Goal: Task Accomplishment & Management: Manage account settings

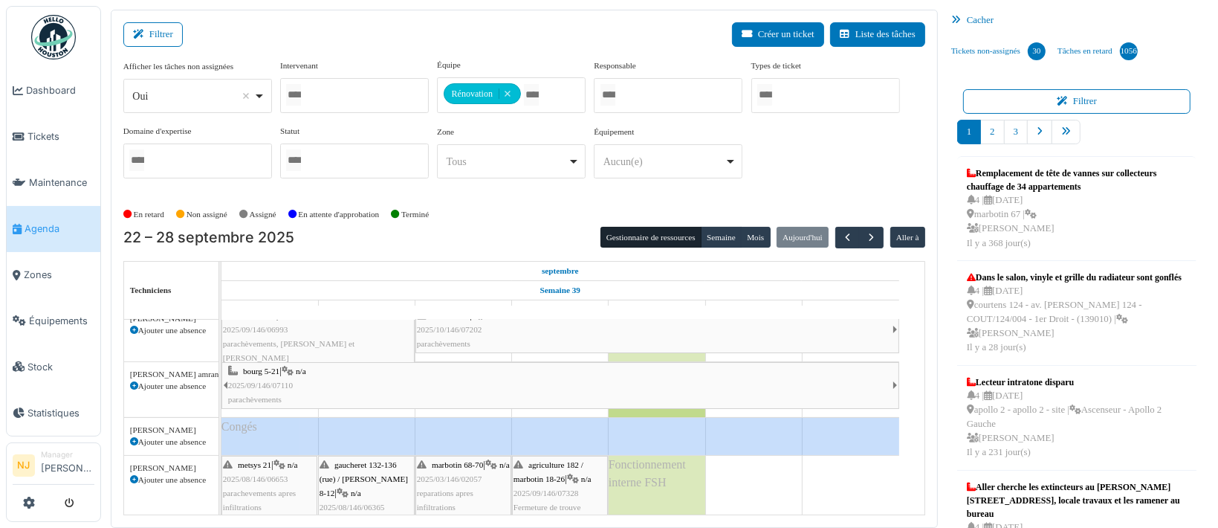
scroll to position [198, 0]
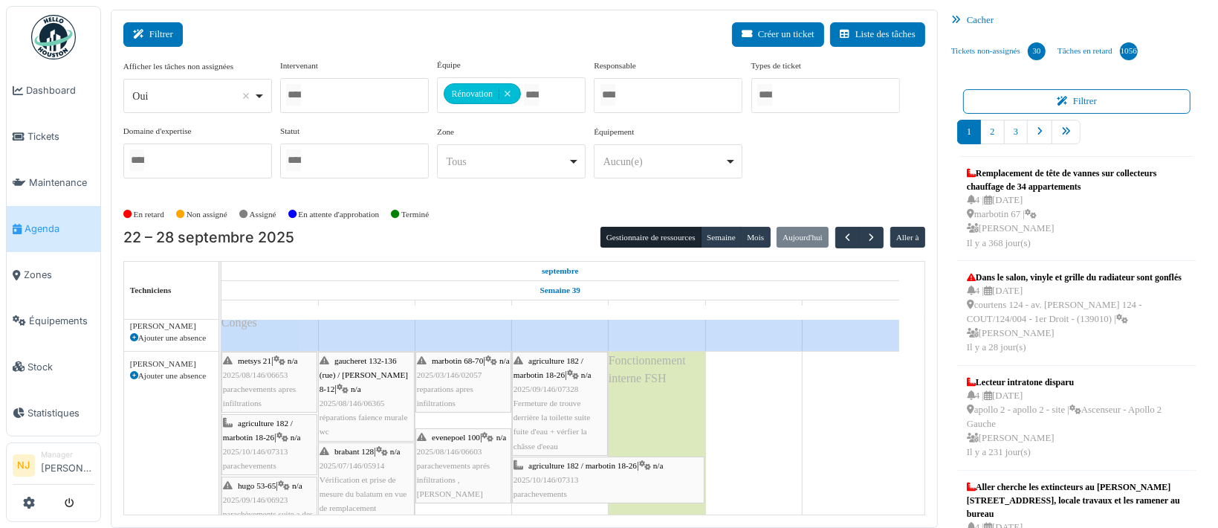
click at [155, 36] on button "Filtrer" at bounding box center [152, 34] width 59 height 25
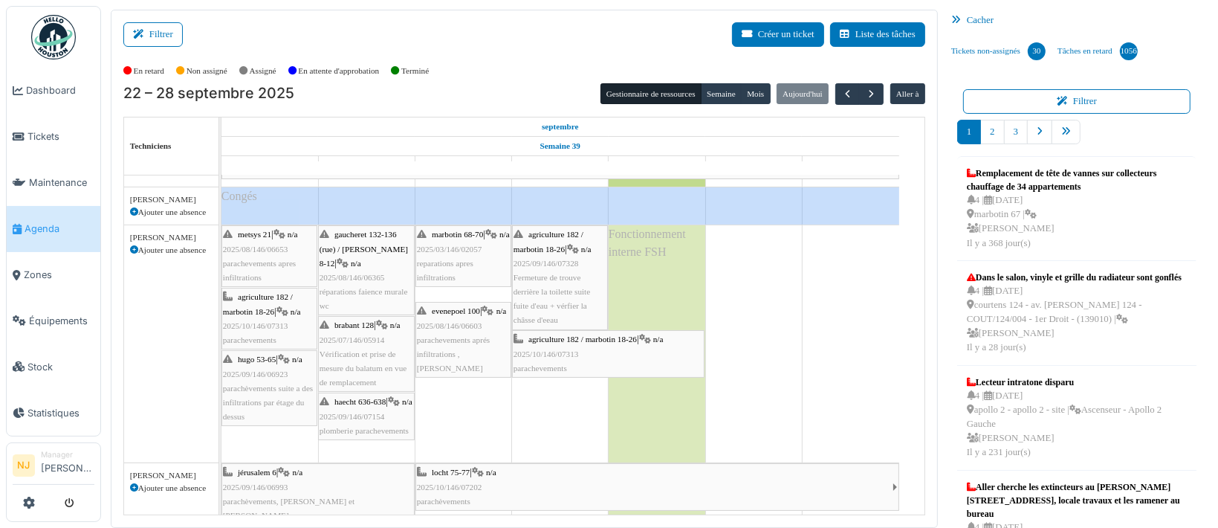
scroll to position [155, 0]
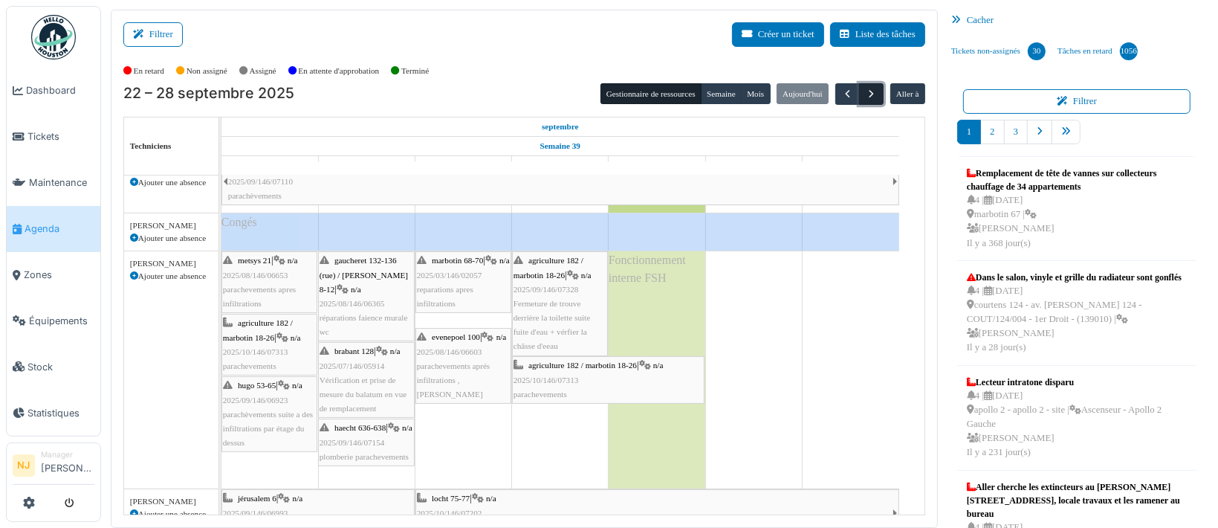
click at [865, 90] on span "button" at bounding box center [871, 94] width 13 height 13
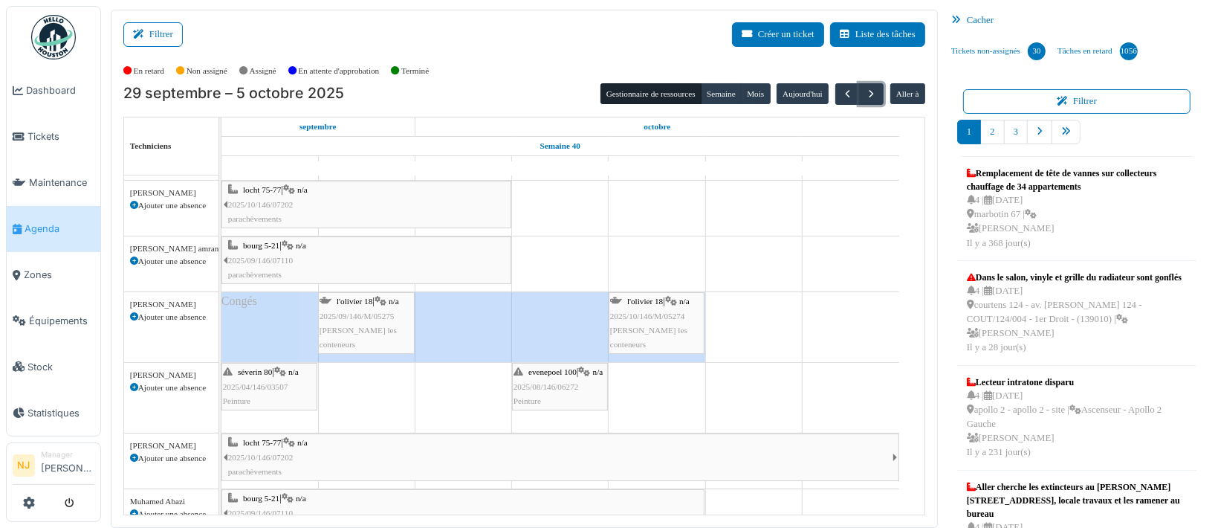
click at [298, 203] on div "locht 75-77 | n/a 2025/10/146/07202 parachèvements" at bounding box center [369, 204] width 282 height 43
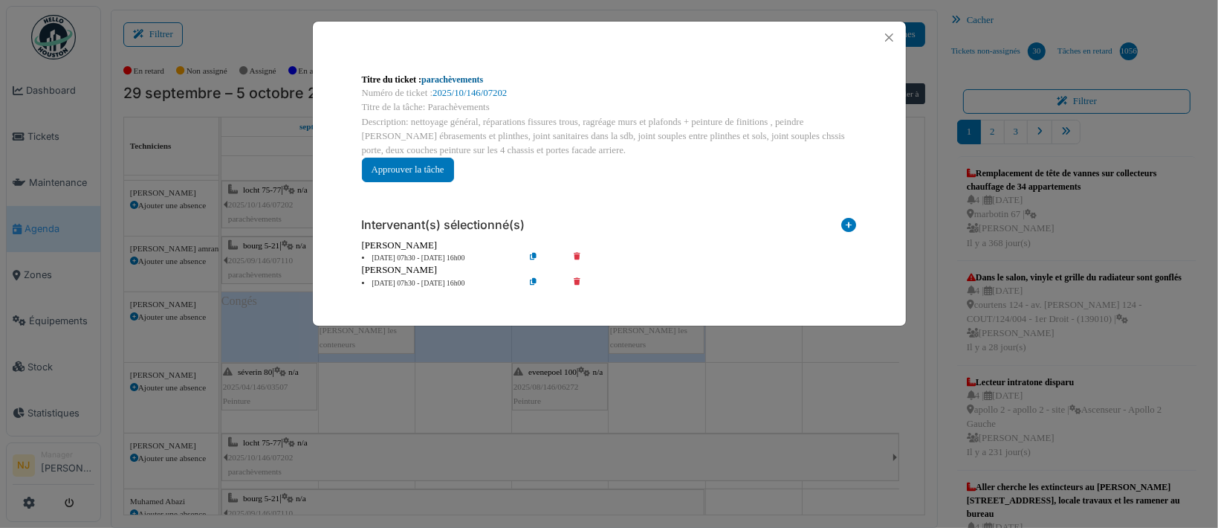
click at [447, 81] on link "parachèvements" at bounding box center [452, 79] width 62 height 10
click at [891, 37] on button "Close" at bounding box center [889, 37] width 20 height 20
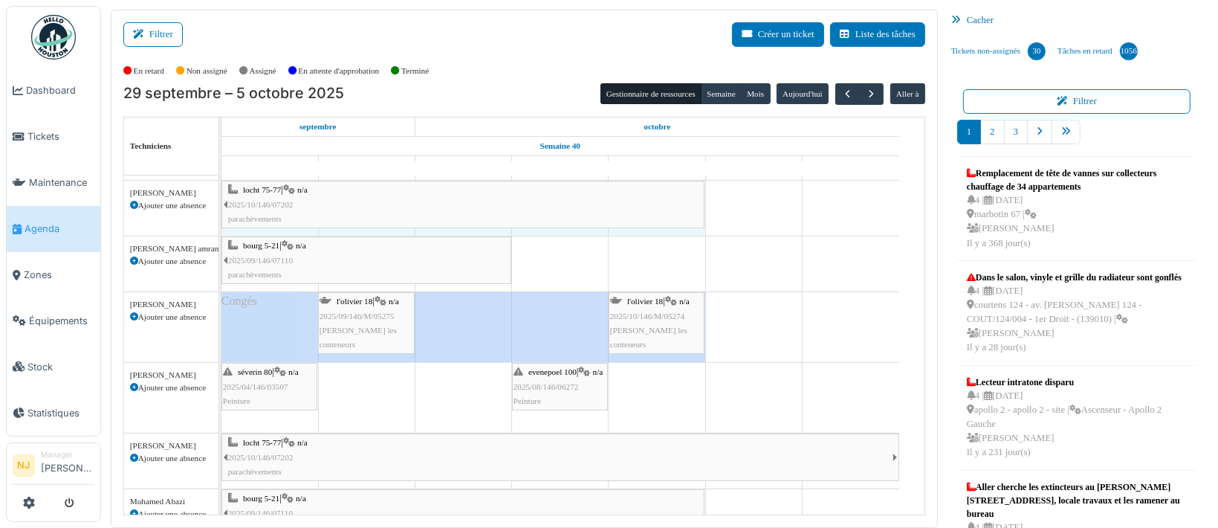
drag, startPoint x: 510, startPoint y: 199, endPoint x: 638, endPoint y: 199, distance: 127.8
click at [221, 199] on div "locht 75-77 | n/a 2025/10/146/07202 parachèvements locht 75-77 | n/a 2025/10/14…" at bounding box center [221, 208] width 0 height 55
click at [467, 268] on div "bourg 5-21 | n/a 2025/09/146/07110 parachèvements" at bounding box center [369, 260] width 282 height 43
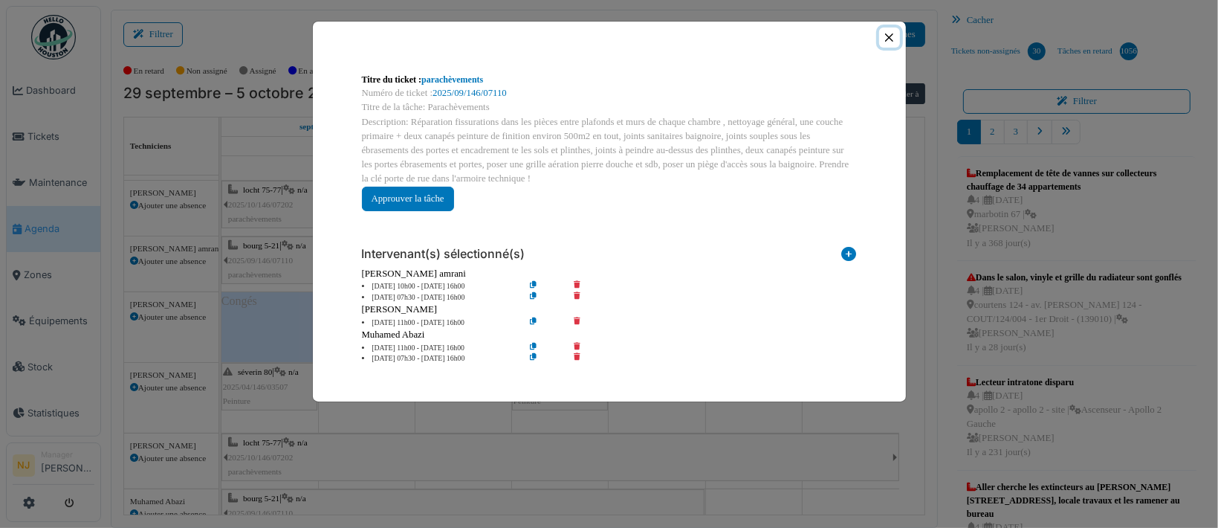
click at [893, 36] on button "Close" at bounding box center [889, 37] width 20 height 20
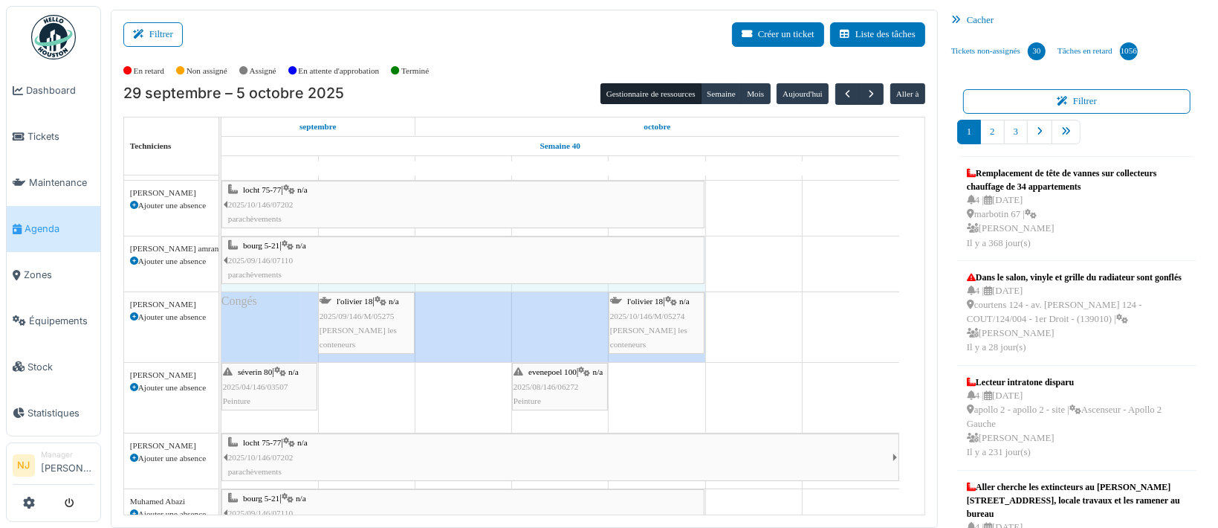
drag, startPoint x: 507, startPoint y: 254, endPoint x: 641, endPoint y: 256, distance: 133.0
click at [221, 256] on div "bourg 5-21 | n/a 2025/09/146/07110 parachèvements bourg 5-21 | n/a 2025/09/146/…" at bounding box center [221, 263] width 0 height 55
drag, startPoint x: 704, startPoint y: 260, endPoint x: 488, endPoint y: 253, distance: 216.4
click at [221, 253] on div "bourg 5-21 | n/a 2025/09/146/07110 parachèvements bourg 5-21 | n/a 2025/09/146/…" at bounding box center [221, 263] width 0 height 55
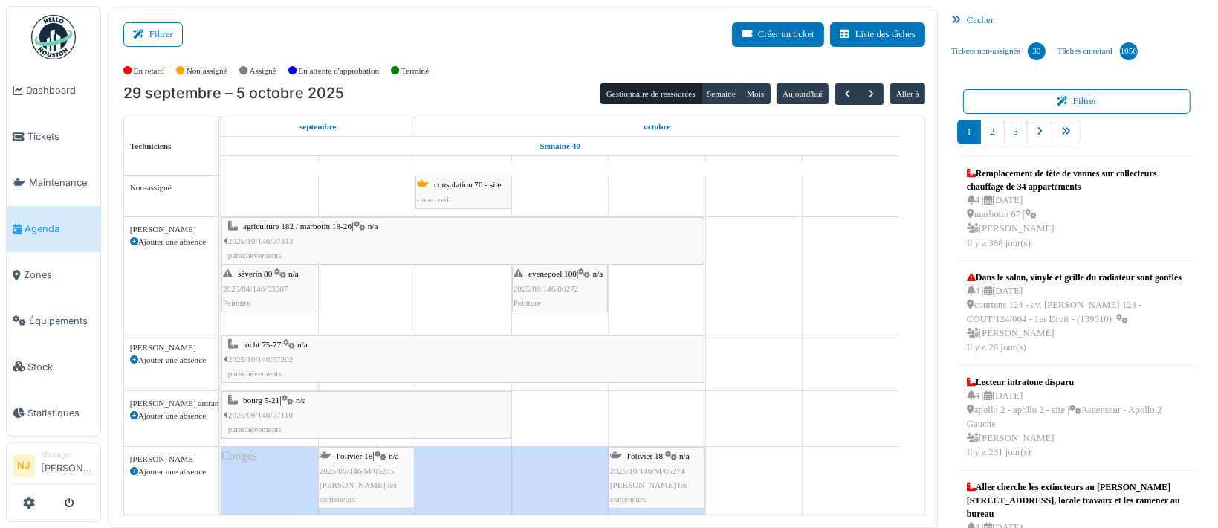
scroll to position [198, 0]
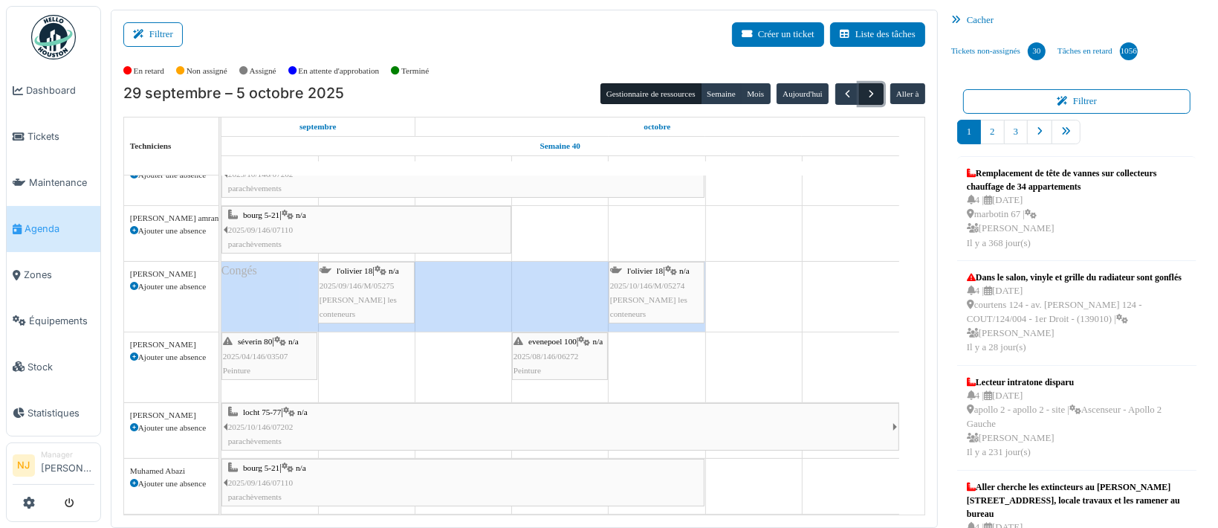
click at [865, 92] on span "button" at bounding box center [871, 94] width 13 height 13
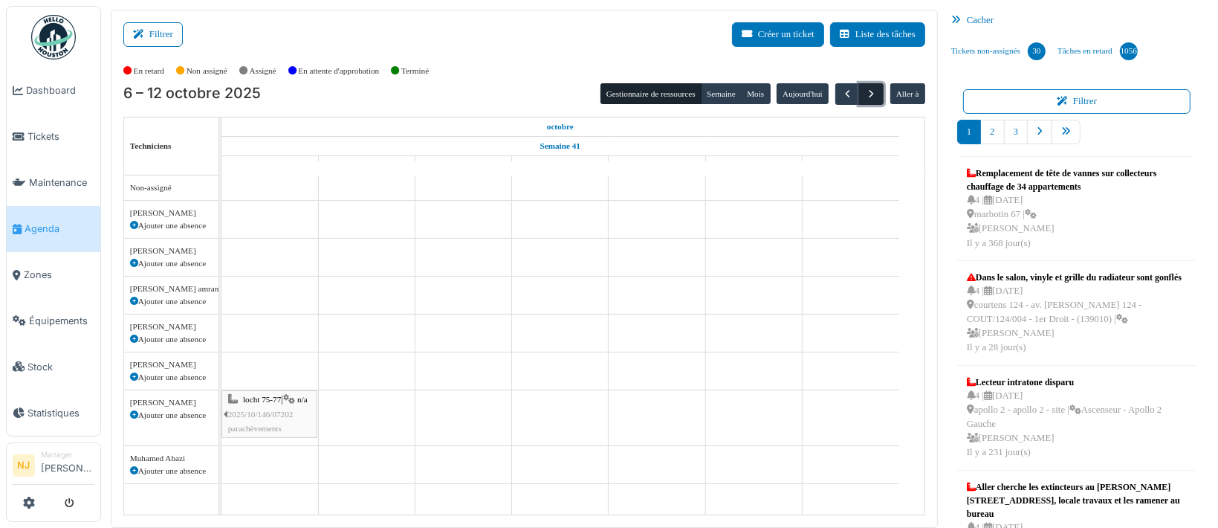
scroll to position [0, 0]
click at [256, 414] on span "2025/10/146/07202" at bounding box center [260, 413] width 65 height 9
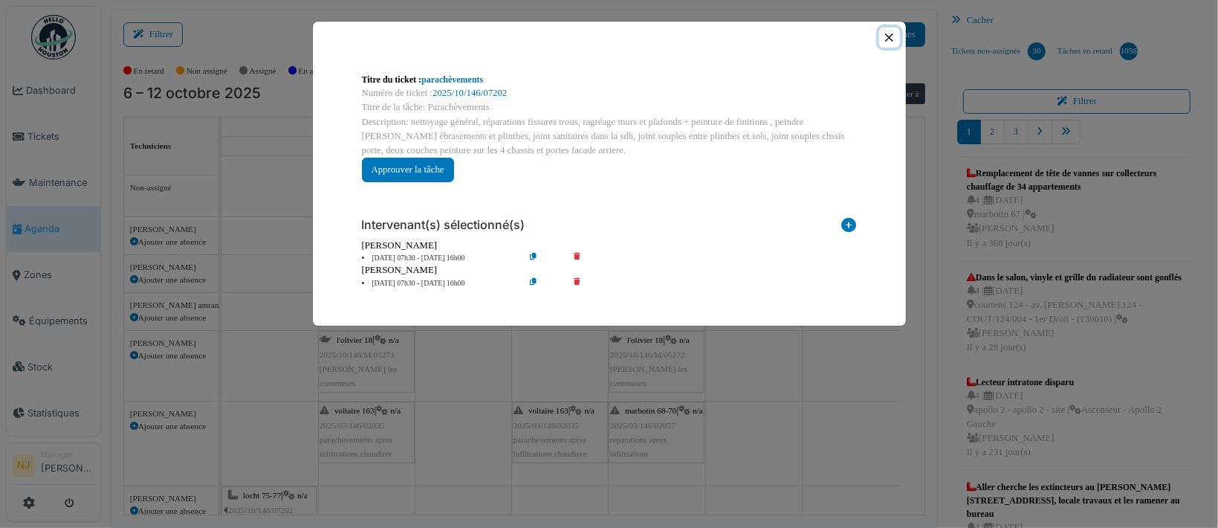
click at [894, 35] on button "Close" at bounding box center [889, 37] width 20 height 20
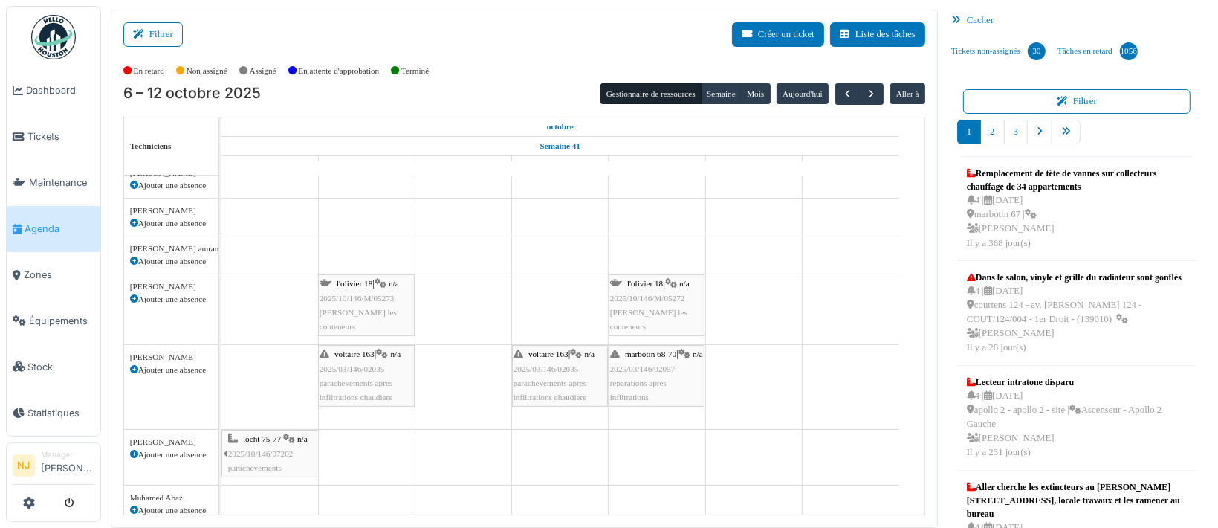
scroll to position [78, 0]
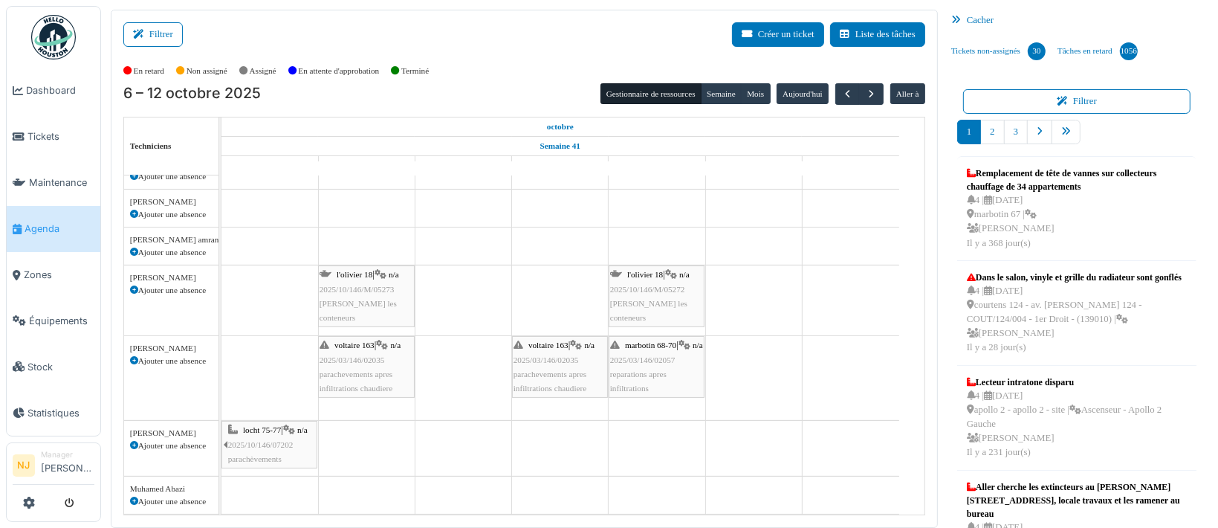
click at [266, 440] on span "2025/10/146/07202" at bounding box center [260, 444] width 65 height 9
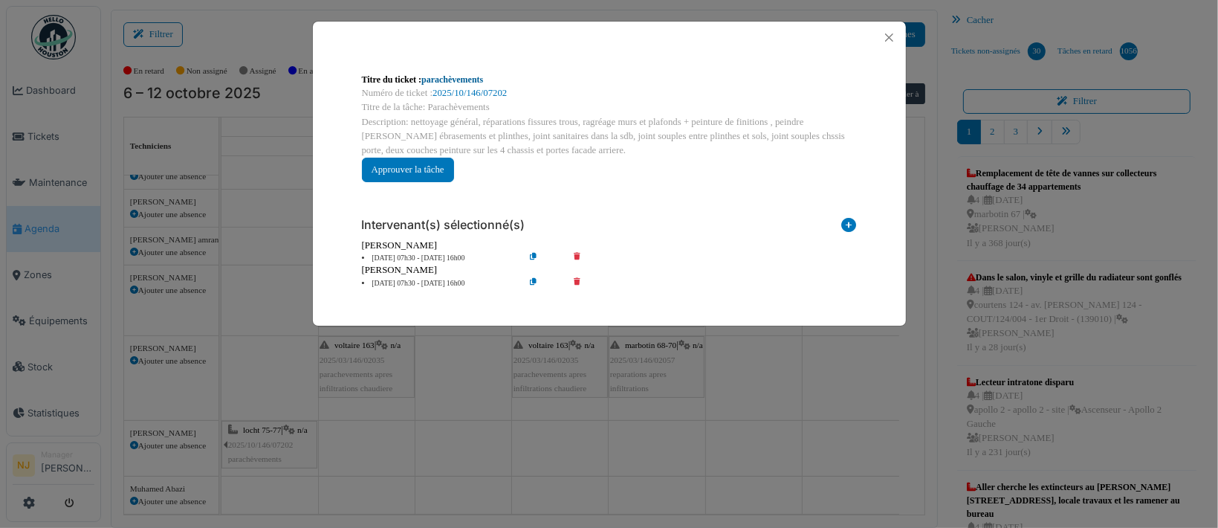
click at [458, 82] on link "parachèvements" at bounding box center [452, 79] width 62 height 10
click at [577, 280] on icon at bounding box center [587, 283] width 42 height 11
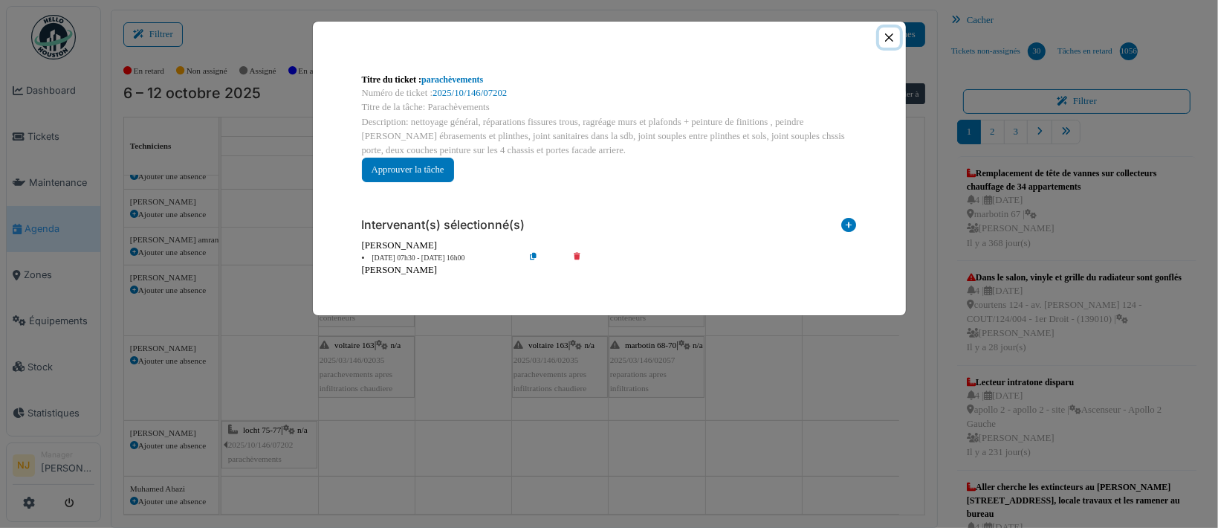
click at [890, 29] on button "Close" at bounding box center [889, 37] width 20 height 20
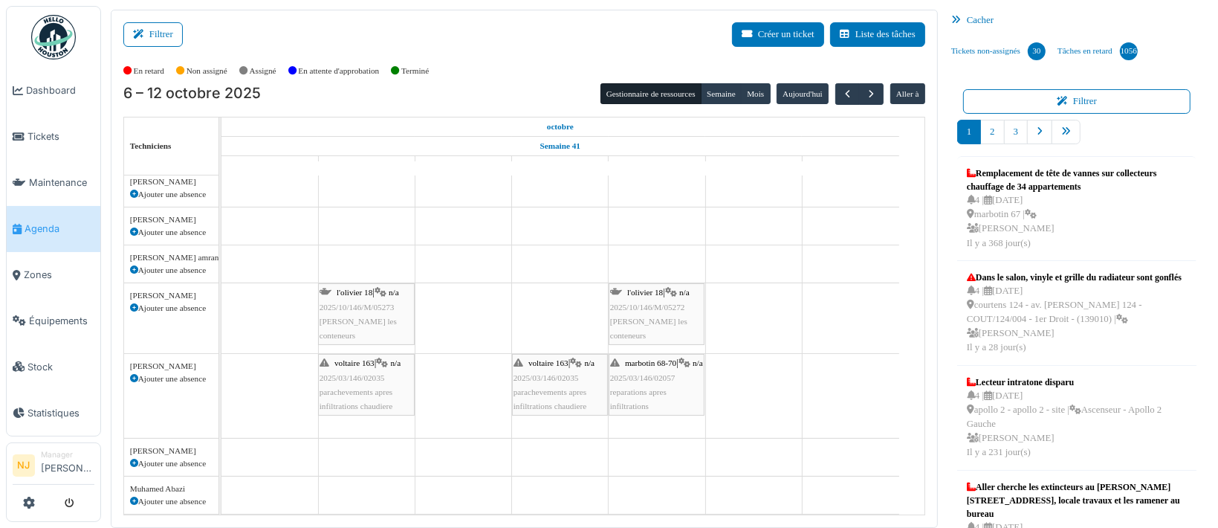
scroll to position [60, 0]
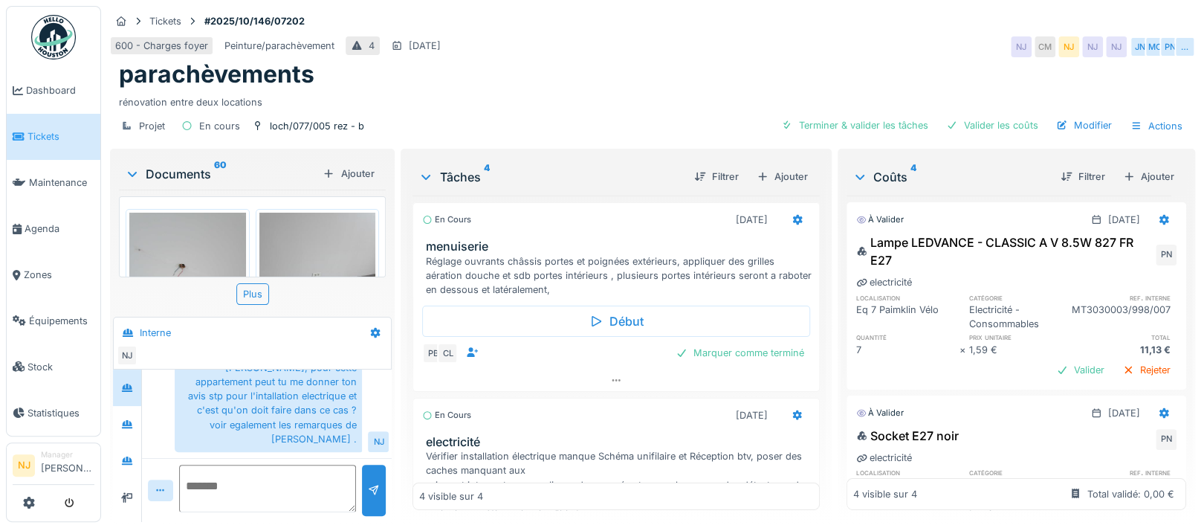
scroll to position [297, 0]
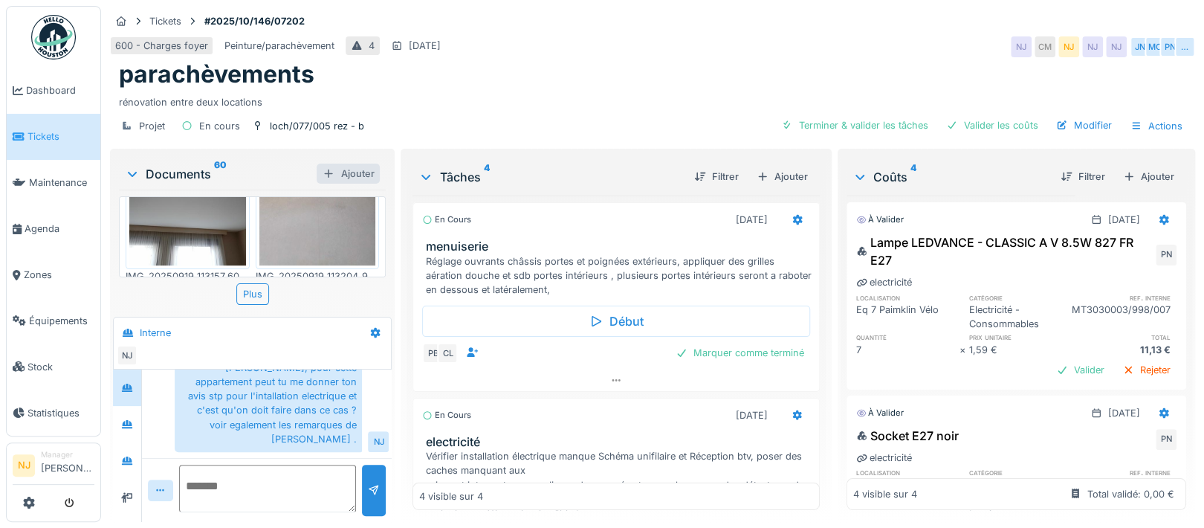
click at [343, 172] on div "Ajouter" at bounding box center [348, 173] width 63 height 20
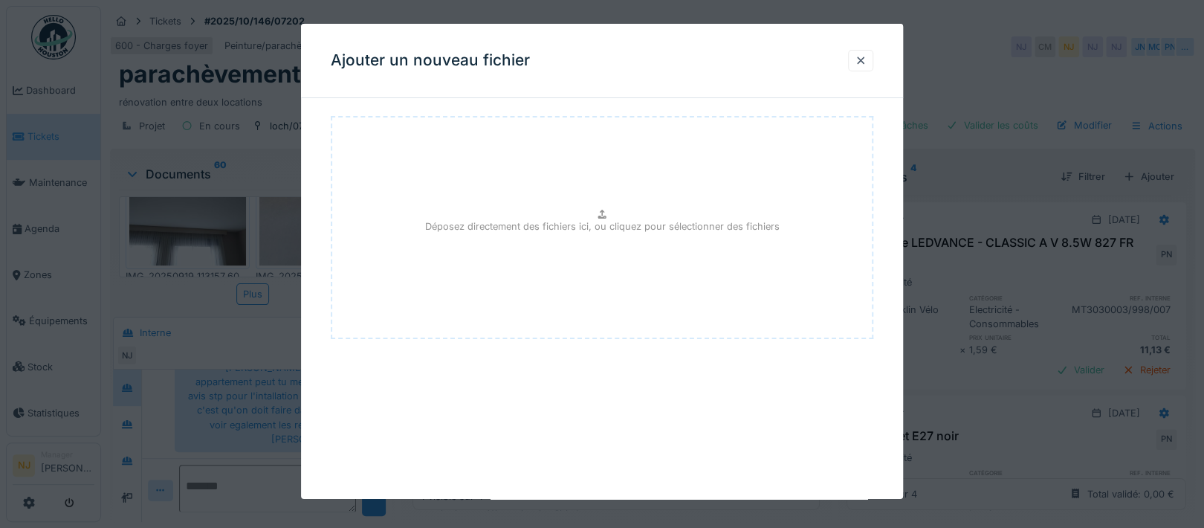
click at [580, 214] on div "Déposez directement des fichiers ici, ou cliquez pour sélectionner des fichiers" at bounding box center [602, 227] width 542 height 223
type input "**********"
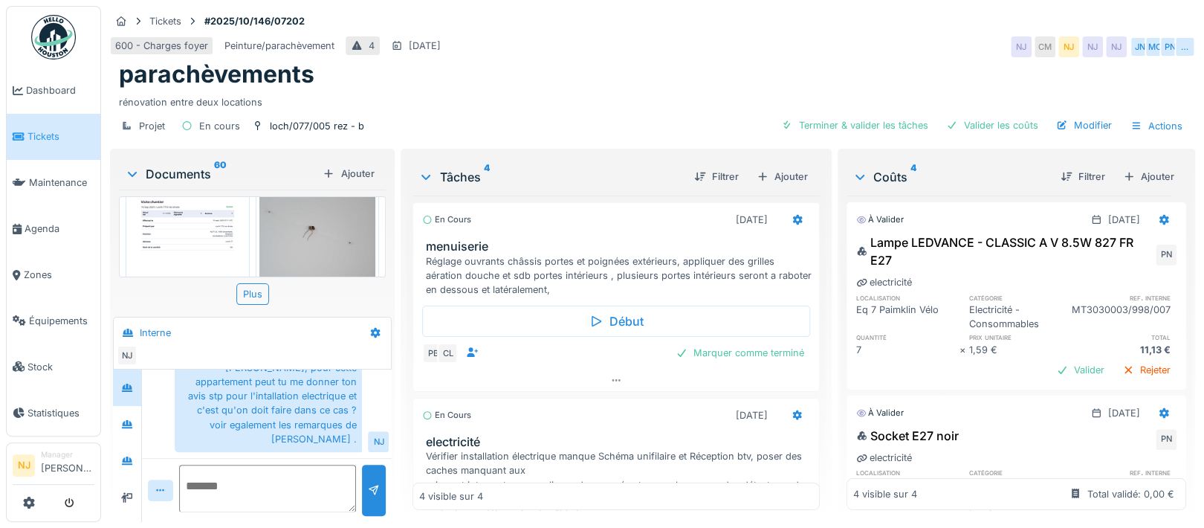
scroll to position [0, 0]
click at [160, 230] on img at bounding box center [187, 295] width 117 height 164
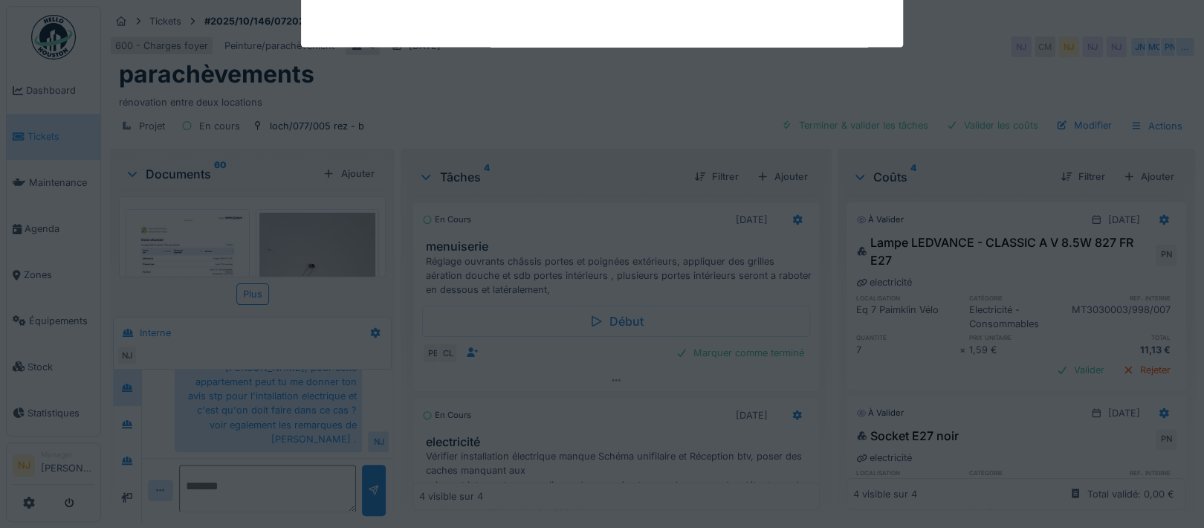
click at [160, 230] on div at bounding box center [602, 264] width 1204 height 528
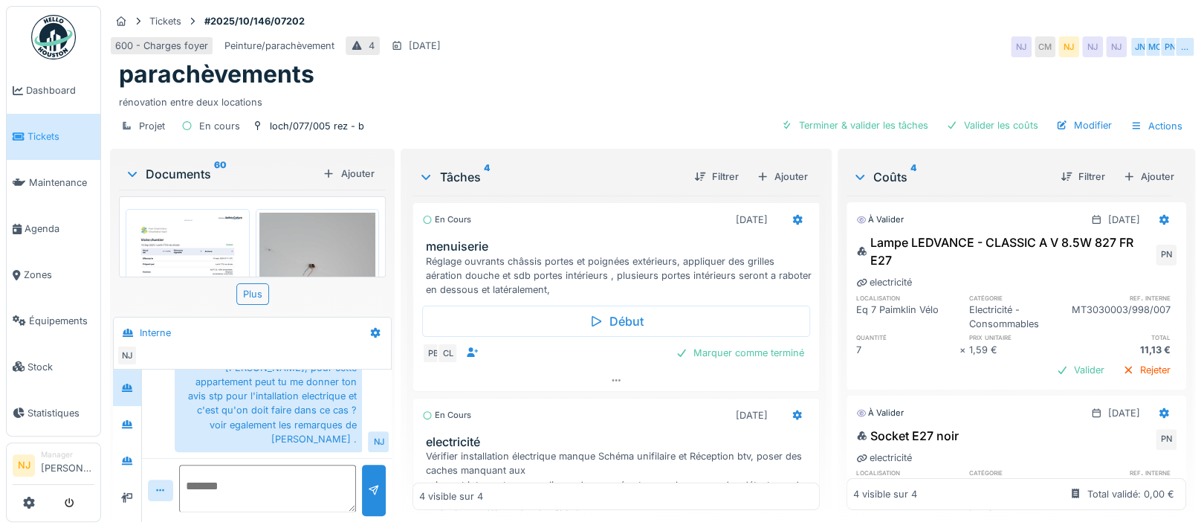
click at [160, 230] on img at bounding box center [187, 295] width 117 height 164
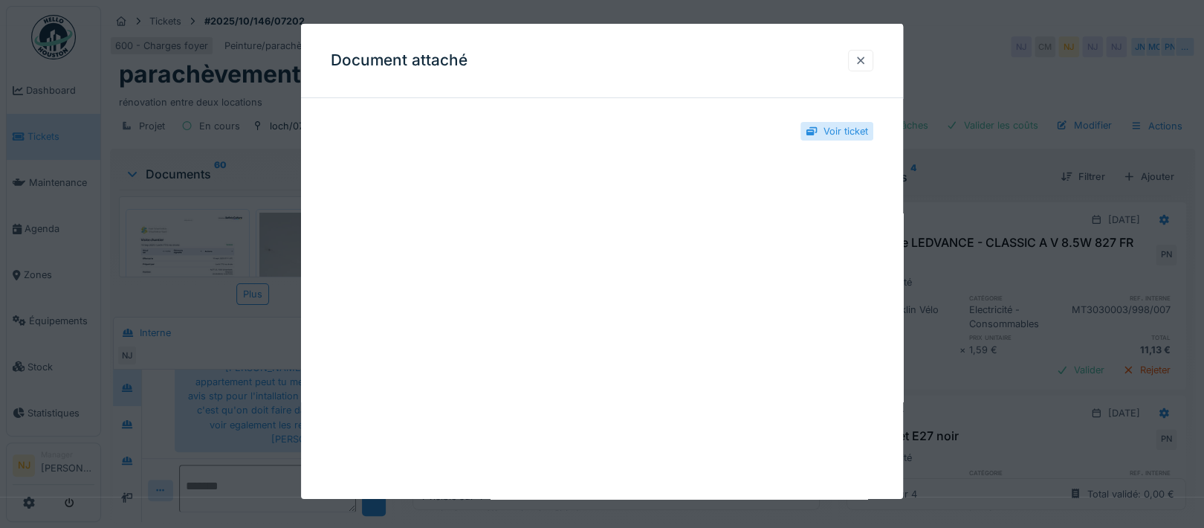
click at [860, 55] on div at bounding box center [860, 61] width 25 height 22
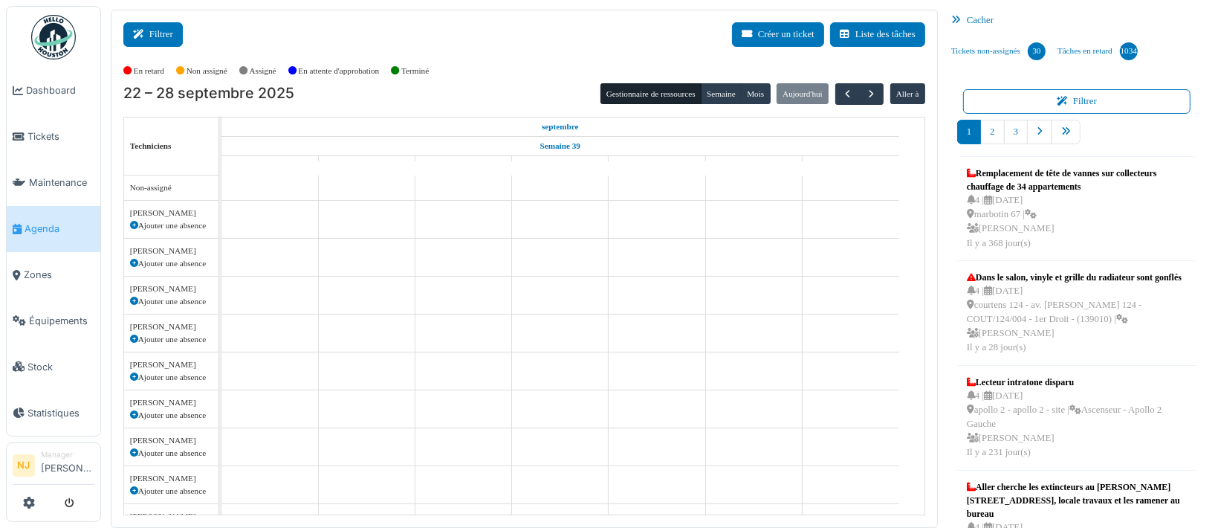
click at [159, 30] on button "Filtrer" at bounding box center [152, 34] width 59 height 25
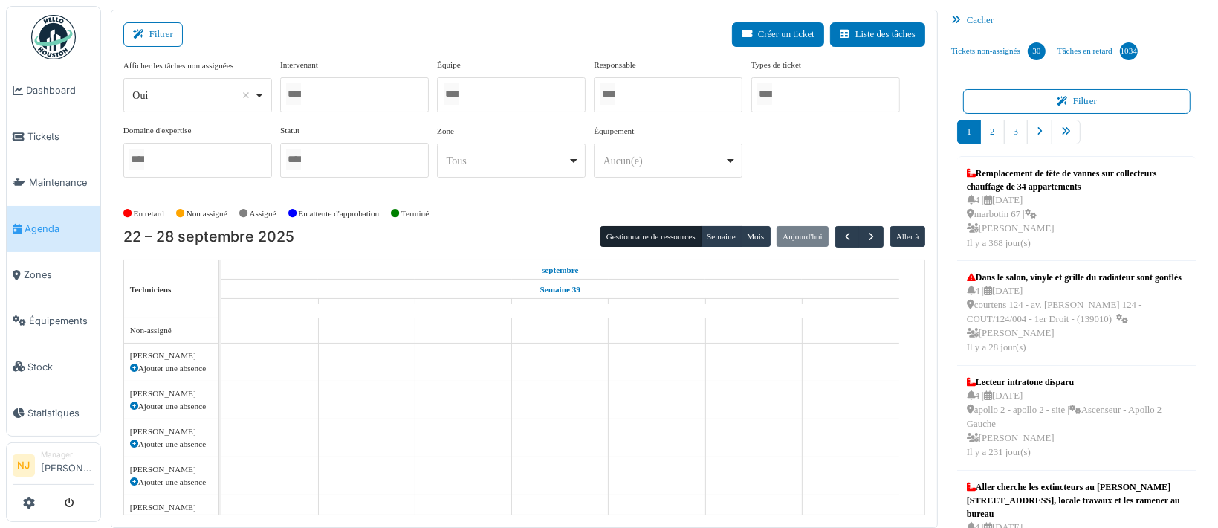
click at [484, 92] on div at bounding box center [511, 94] width 149 height 35
click at [496, 45] on div "Filtrer Créer un ticket Liste des tâches" at bounding box center [524, 40] width 802 height 36
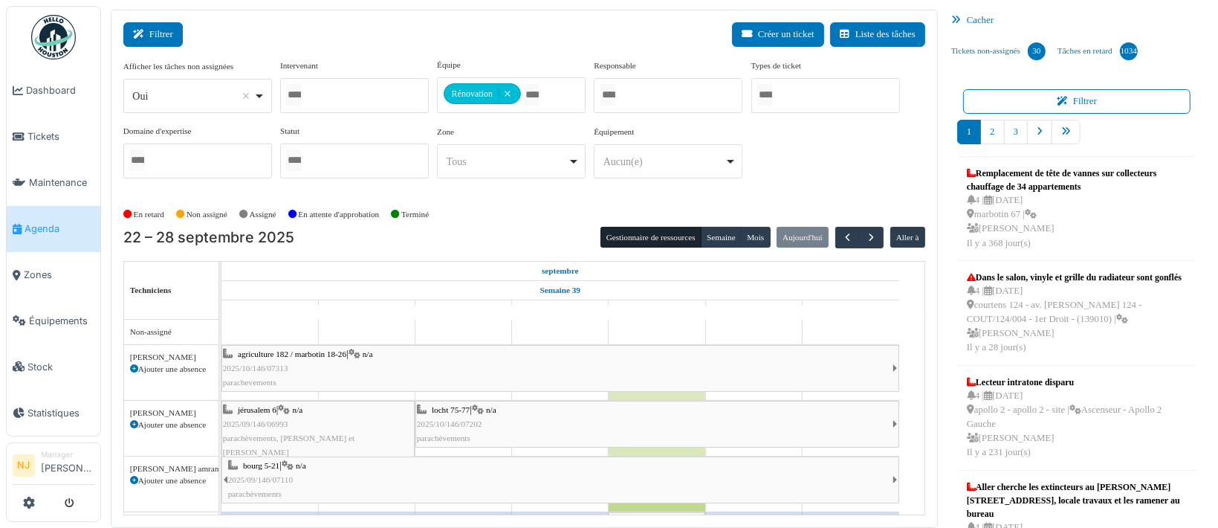
click at [155, 29] on button "Filtrer" at bounding box center [152, 34] width 59 height 25
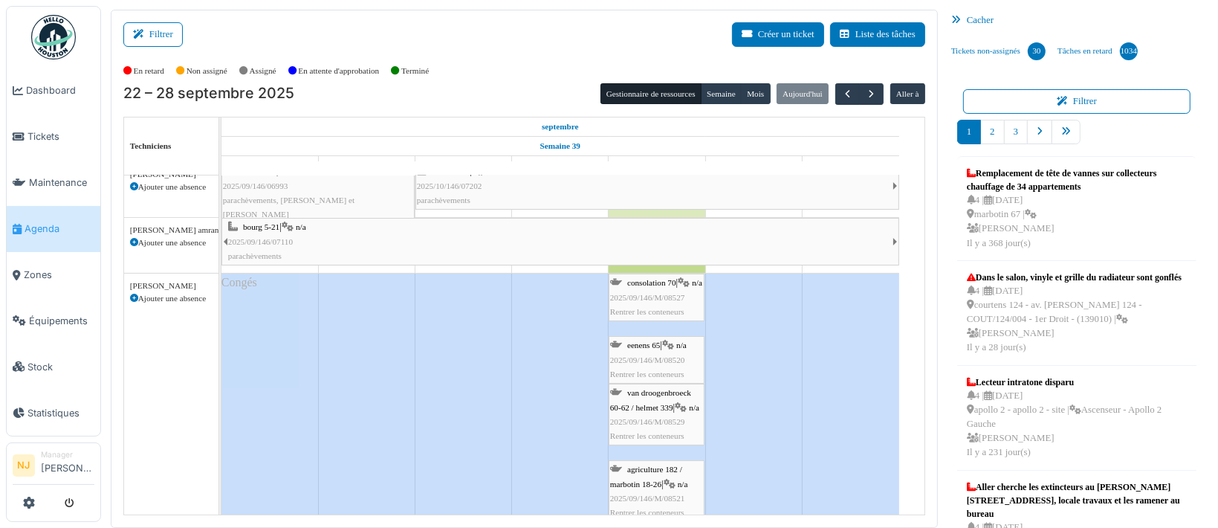
scroll to position [297, 0]
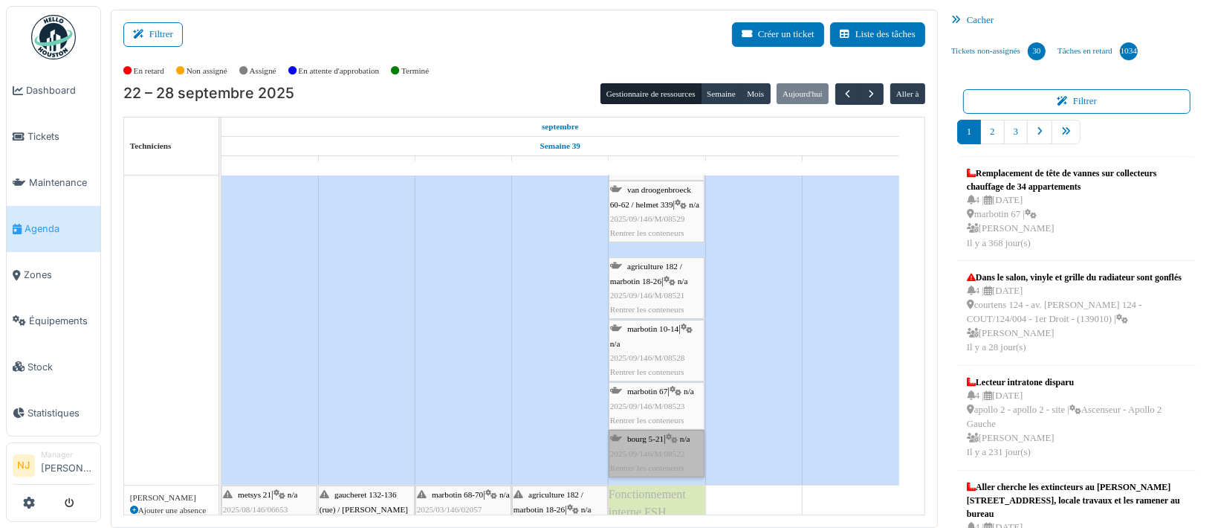
click at [642, 445] on link "[PERSON_NAME] 5-21 | n/a 2025/09/146/M/08522 Rentrer les conteneurs" at bounding box center [657, 453] width 96 height 48
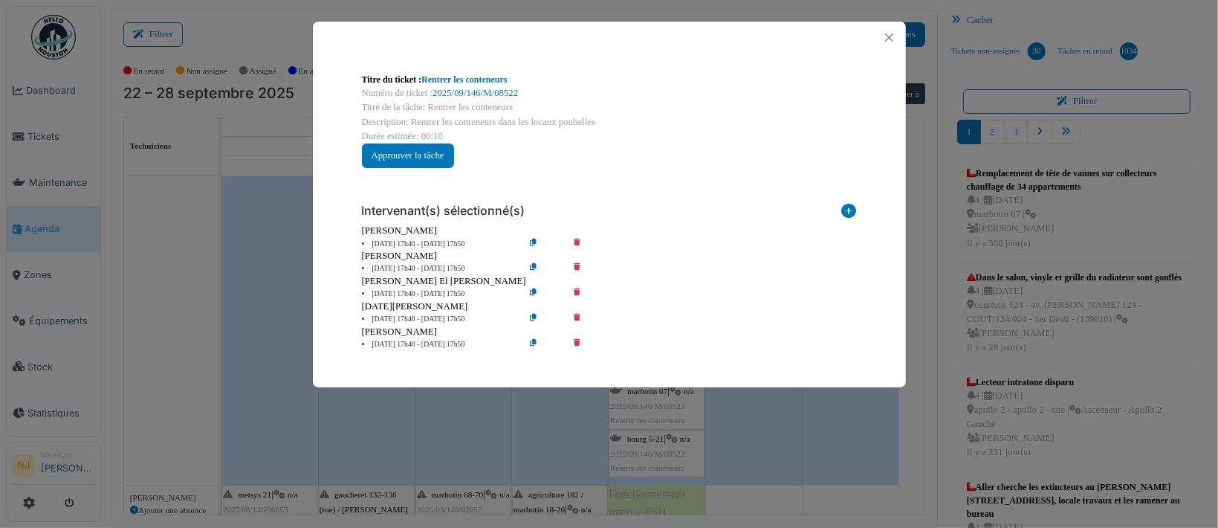
click at [577, 265] on icon at bounding box center [587, 268] width 42 height 11
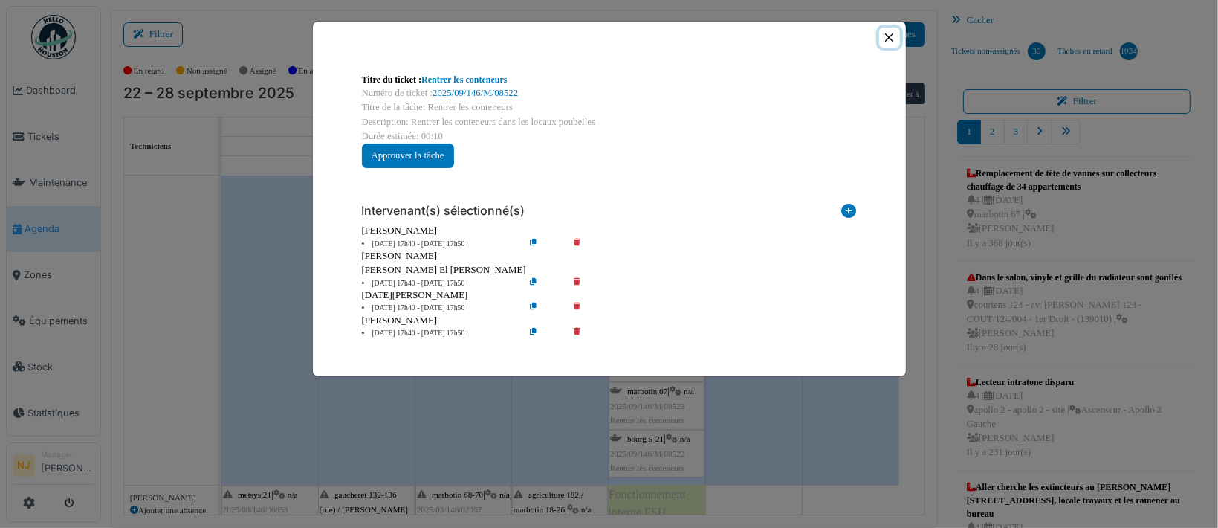
click at [886, 32] on button "Close" at bounding box center [889, 37] width 20 height 20
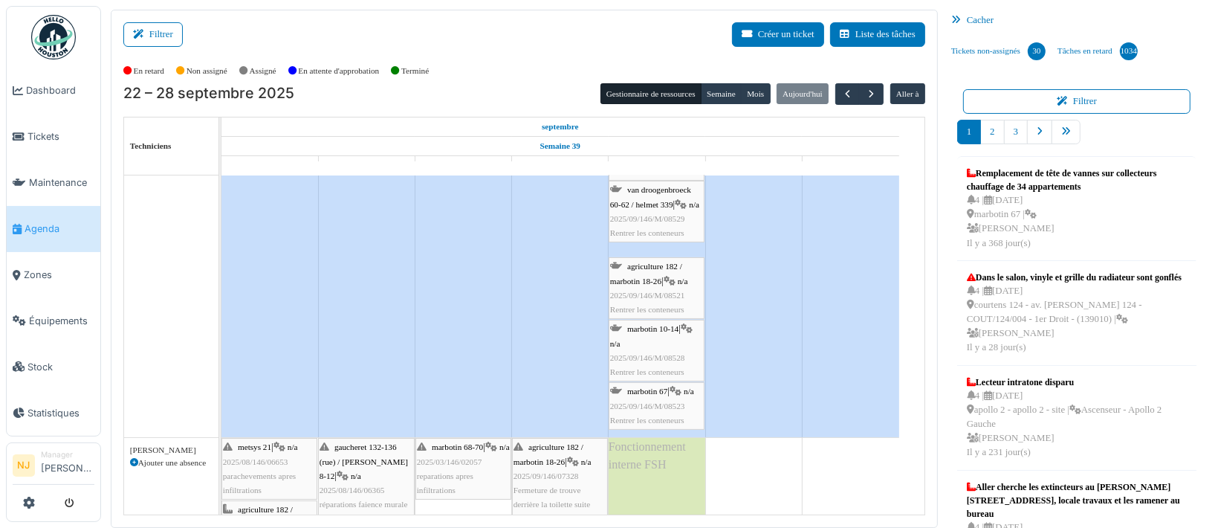
click at [660, 392] on span "marbotin 67" at bounding box center [647, 390] width 40 height 9
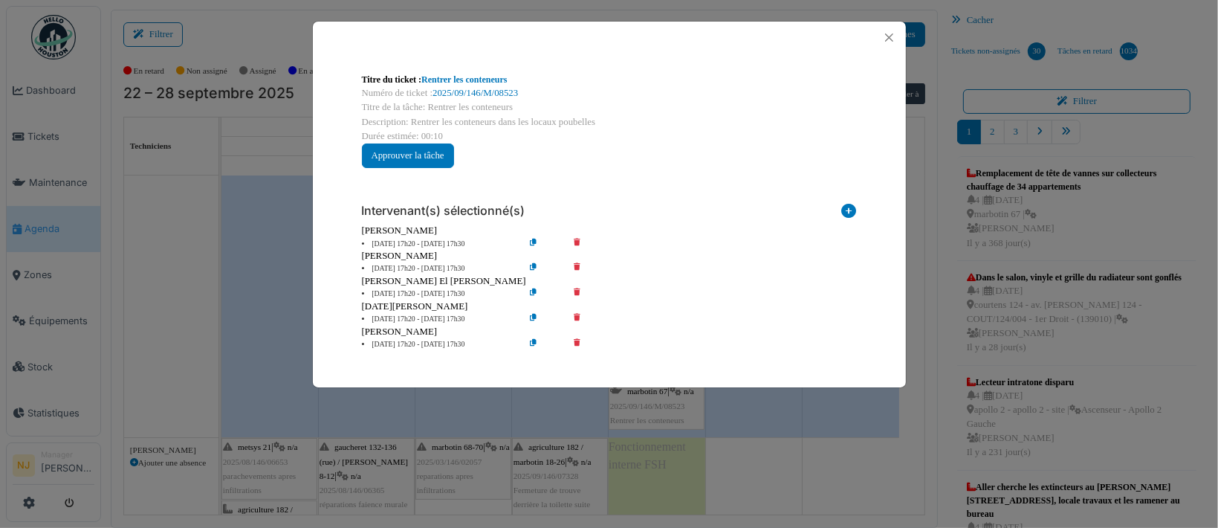
click at [577, 265] on icon at bounding box center [587, 268] width 42 height 11
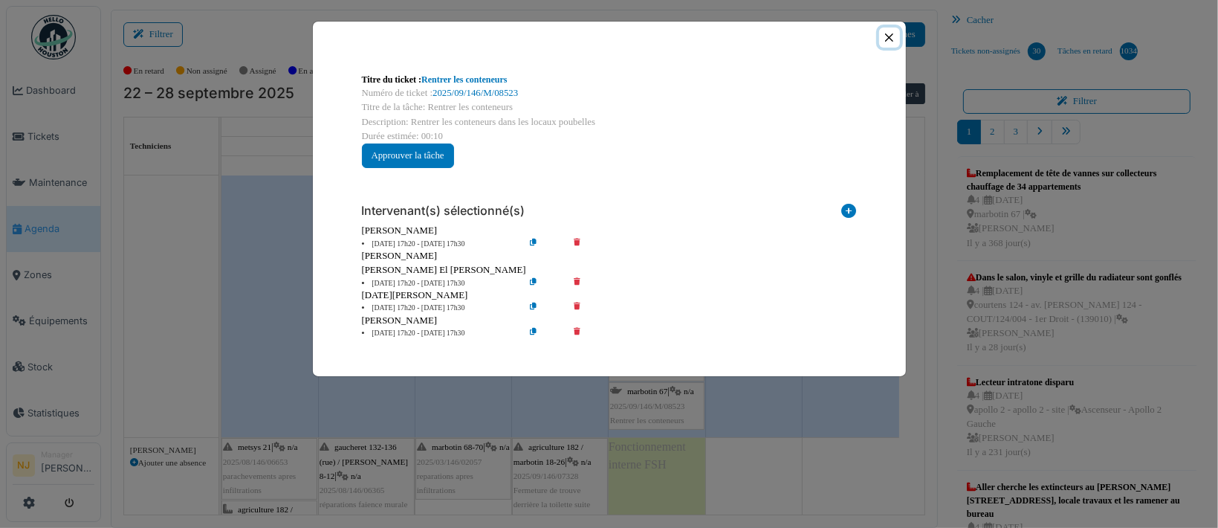
click at [895, 38] on button "Close" at bounding box center [889, 37] width 20 height 20
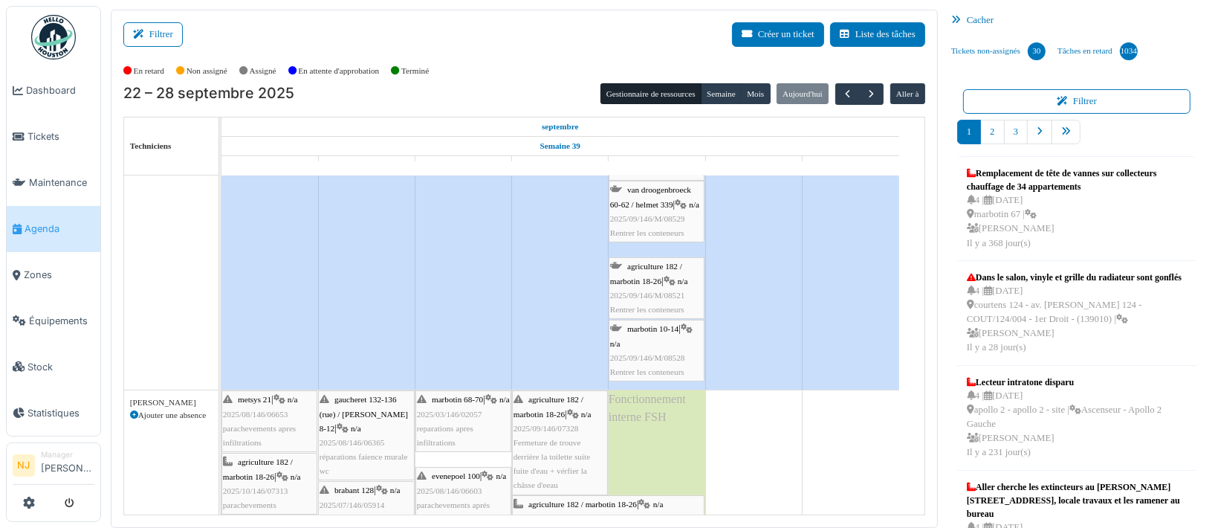
click at [643, 324] on span "marbotin 10-14" at bounding box center [652, 328] width 51 height 9
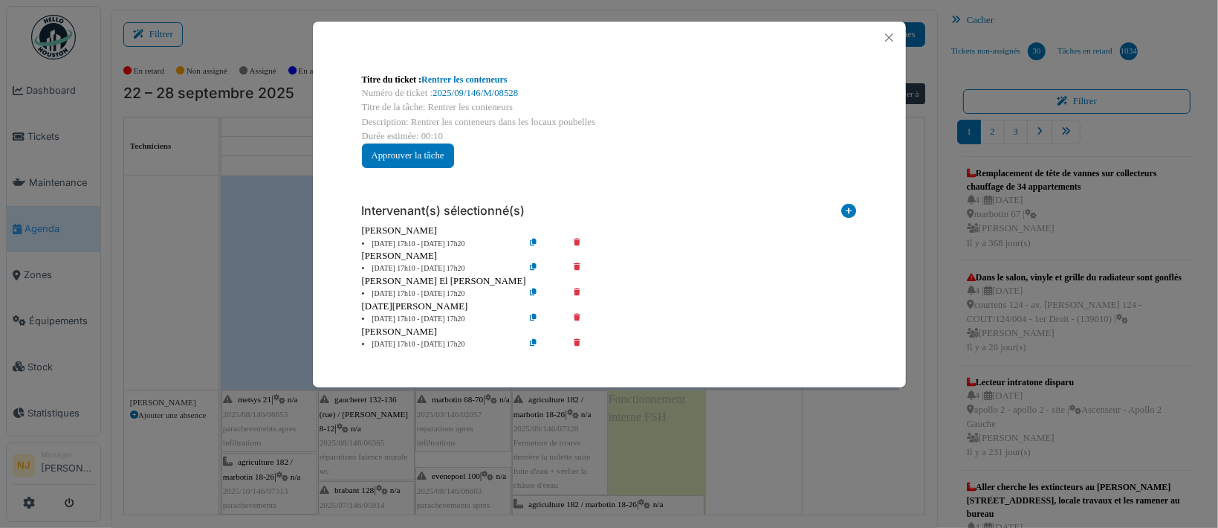
click at [577, 263] on icon at bounding box center [587, 268] width 42 height 11
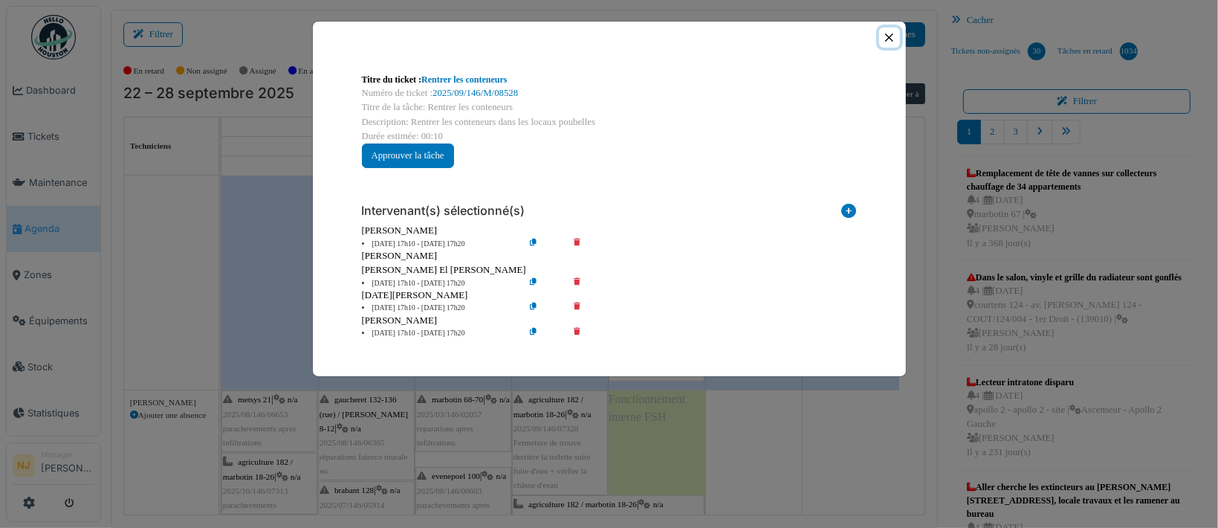
click at [887, 36] on button "Close" at bounding box center [889, 37] width 20 height 20
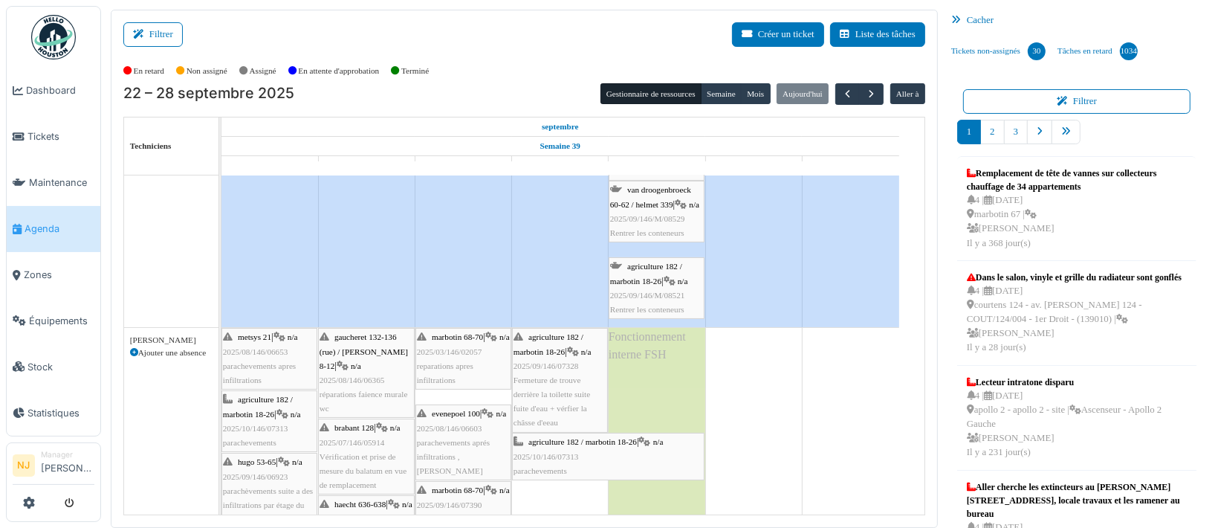
click at [659, 272] on div "agriculture 182 / marbotin 18-26 | n/a 2025/09/146/M/08521 Rentrer les conteneu…" at bounding box center [656, 287] width 93 height 57
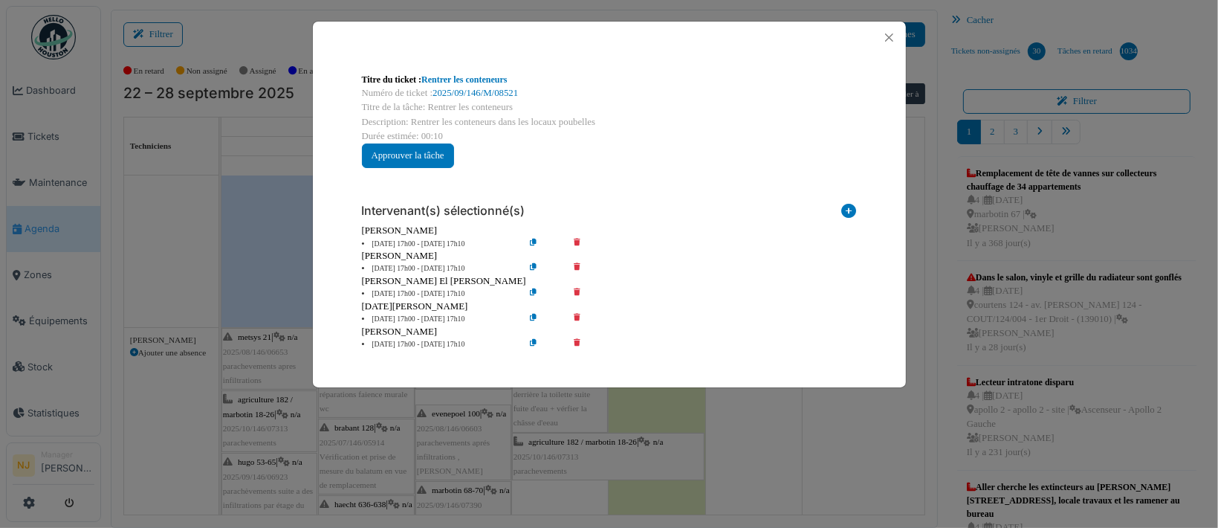
click at [576, 263] on icon at bounding box center [587, 268] width 42 height 11
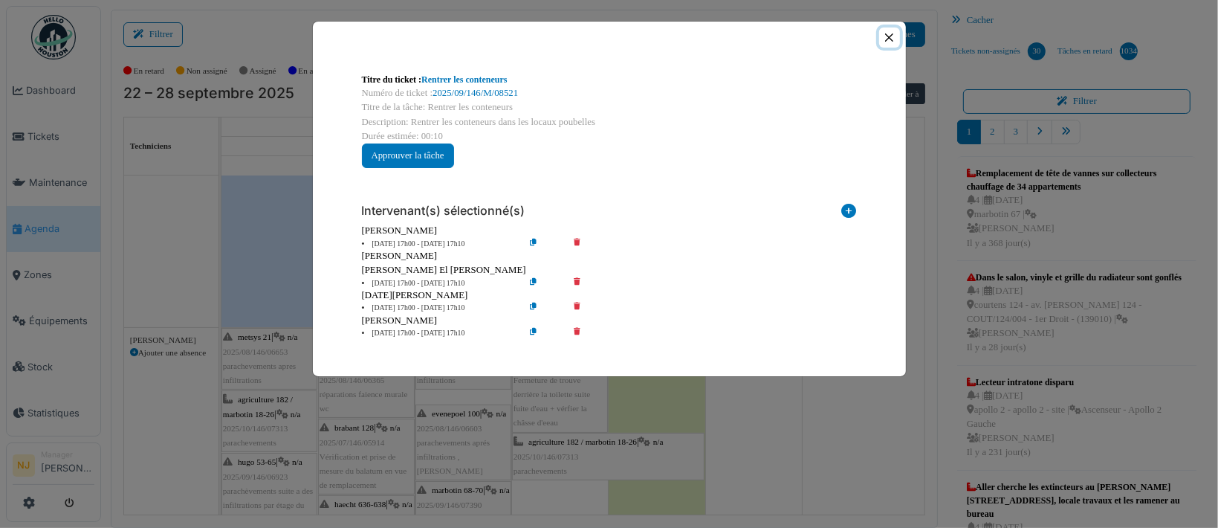
click at [887, 34] on button "Close" at bounding box center [889, 37] width 20 height 20
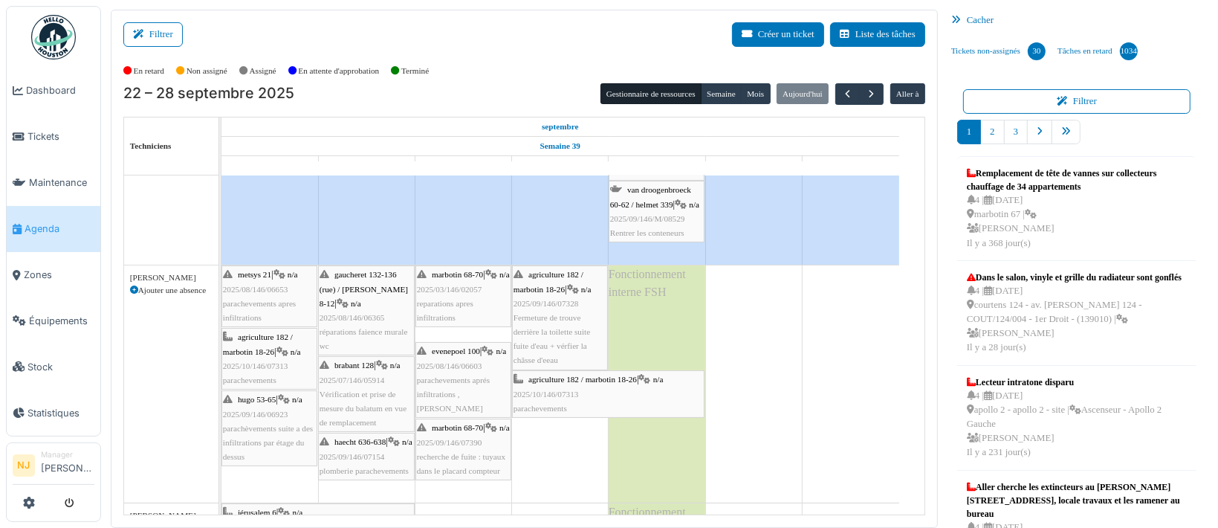
click at [640, 204] on span "van droogenbroeck 60-62 / helmet 339" at bounding box center [650, 196] width 81 height 23
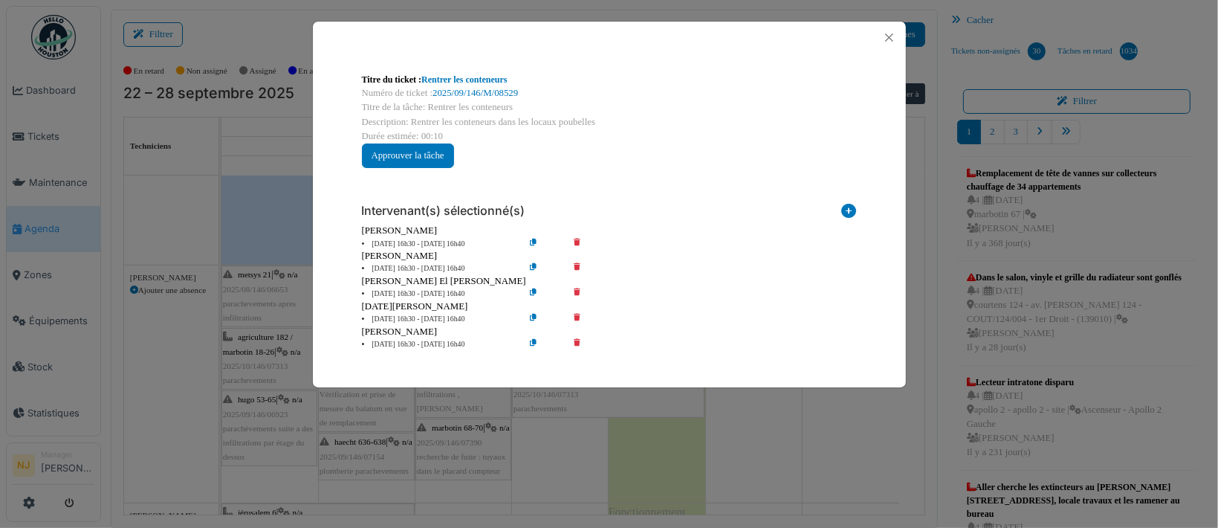
click at [579, 265] on icon at bounding box center [587, 268] width 42 height 11
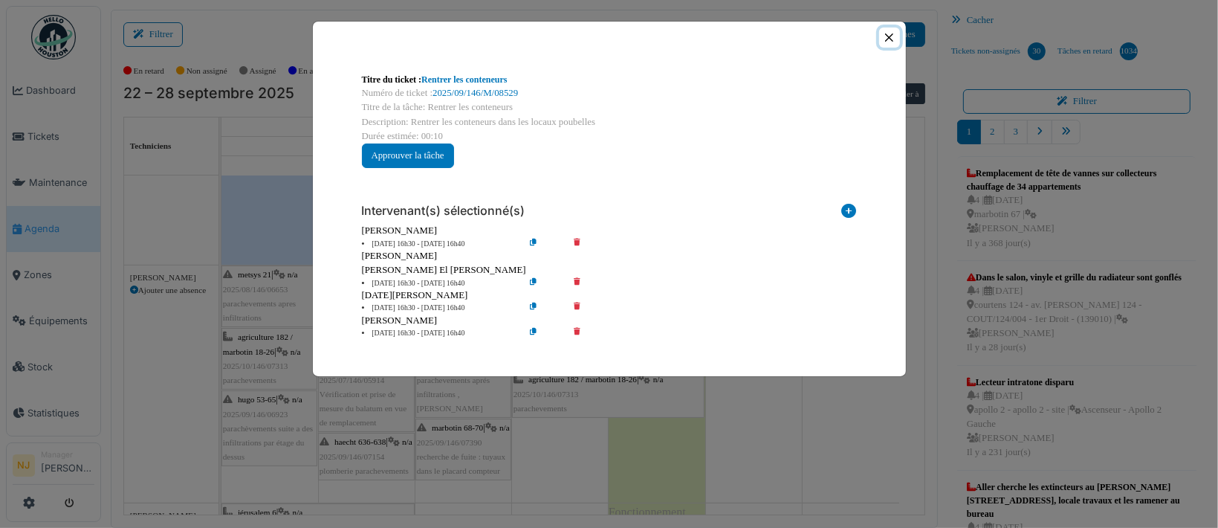
click at [895, 33] on button "Close" at bounding box center [889, 37] width 20 height 20
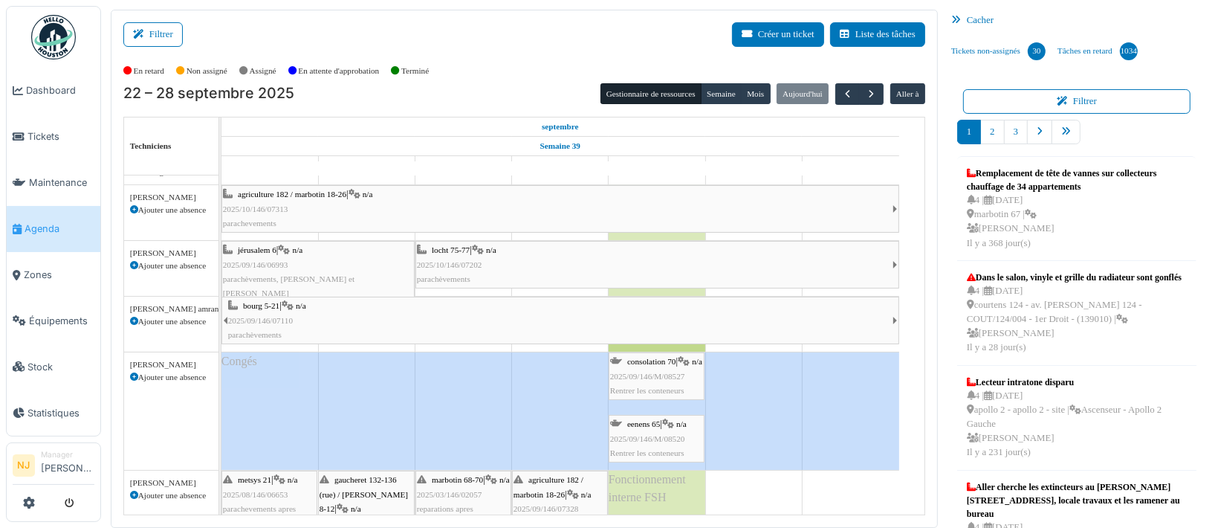
scroll to position [0, 0]
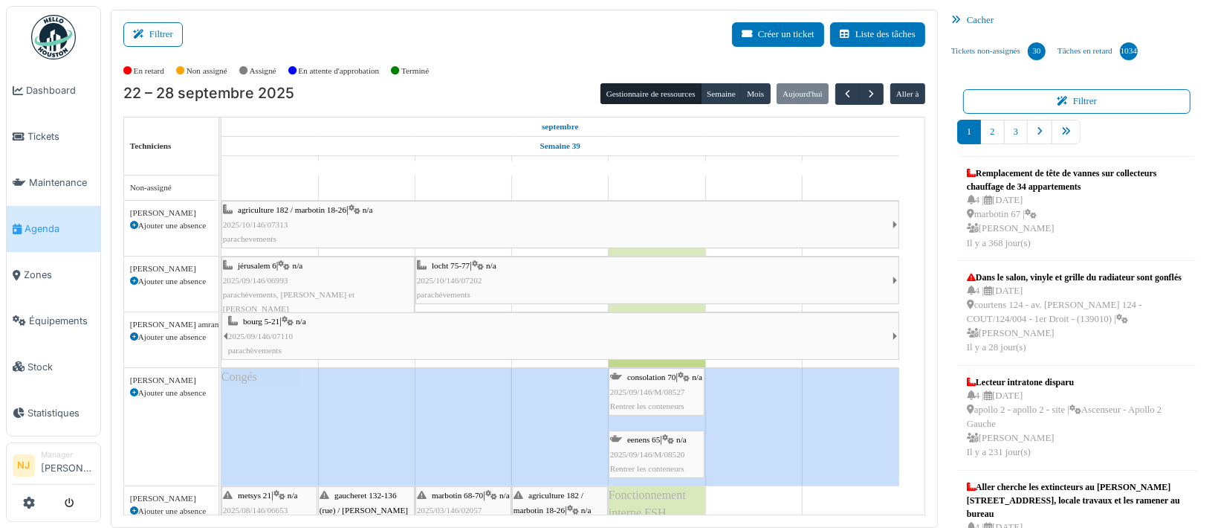
click at [505, 271] on div "locht 75-77 | n/a 2025/10/146/07202 parachèvements" at bounding box center [655, 280] width 476 height 43
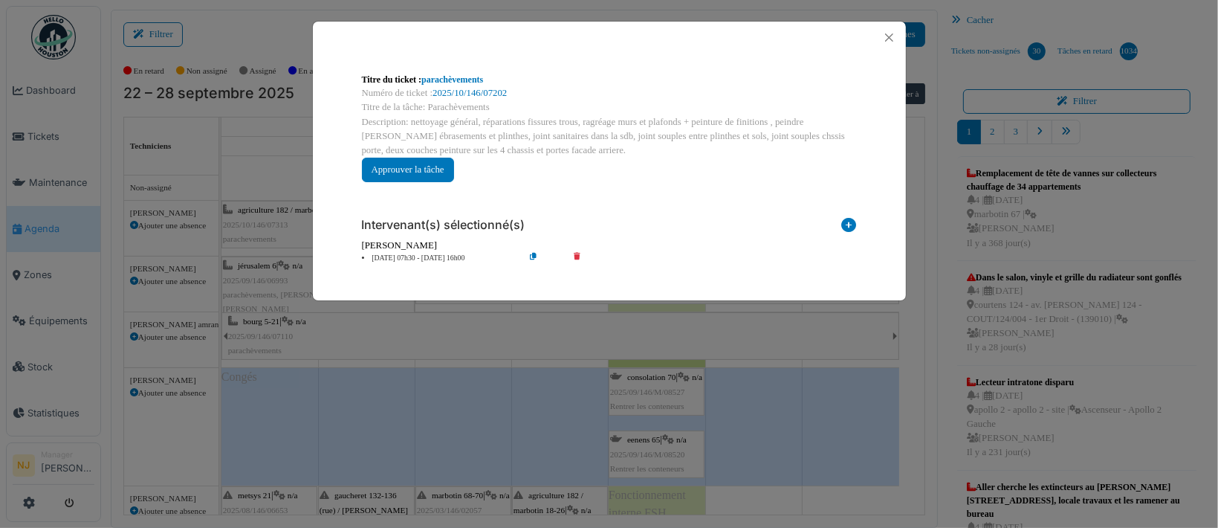
click at [534, 255] on icon at bounding box center [545, 258] width 42 height 11
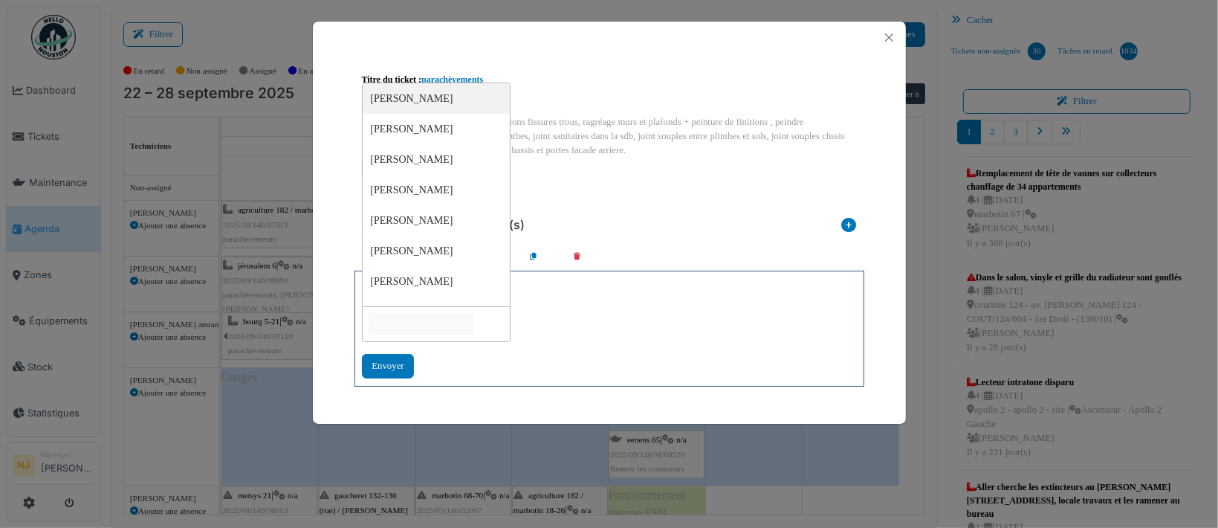
click at [404, 317] on input "null" at bounding box center [422, 324] width 106 height 22
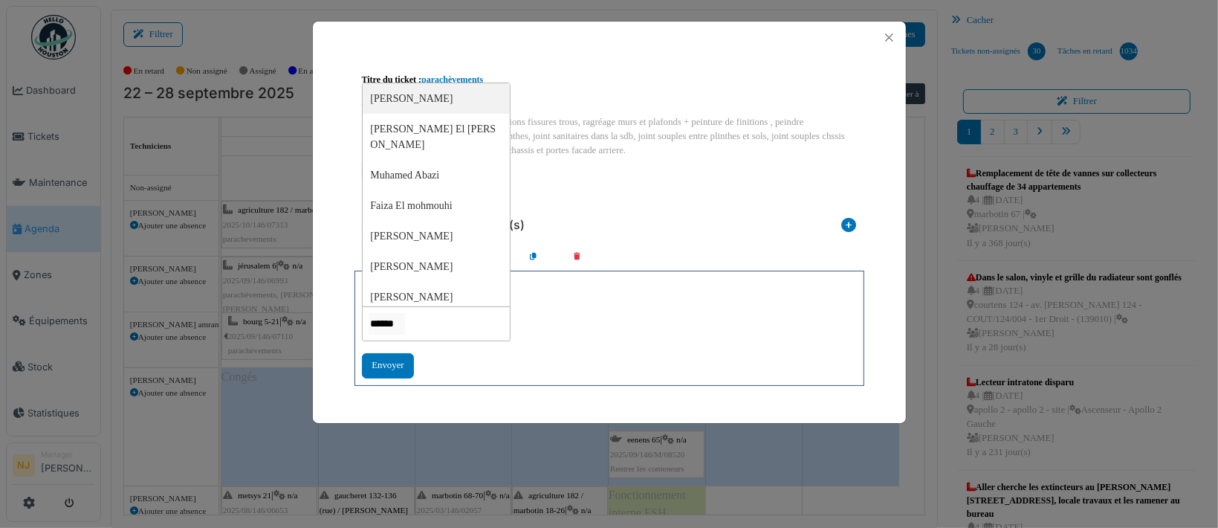
type input "*******"
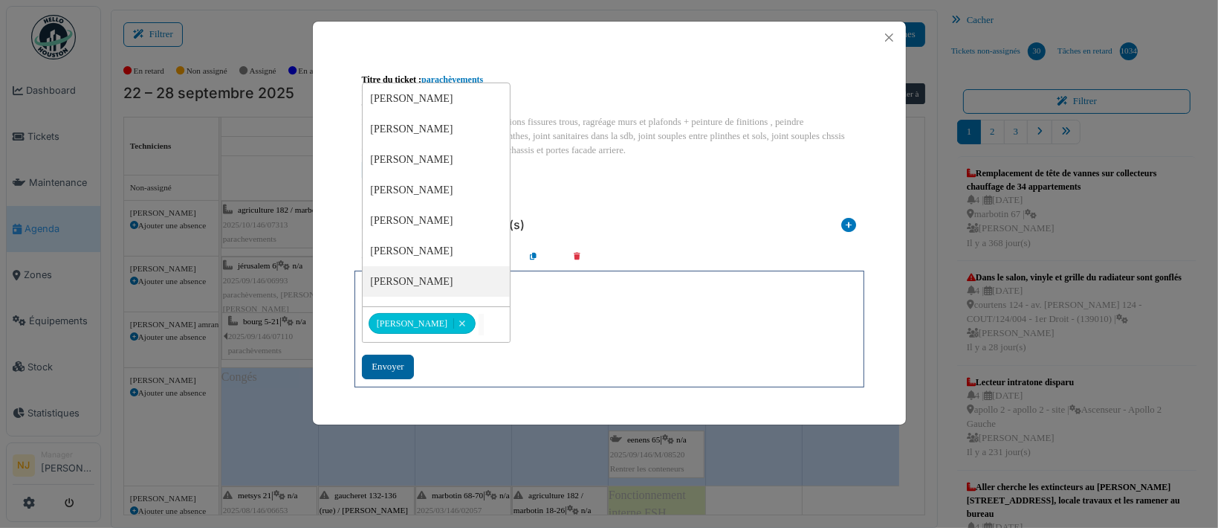
click at [381, 366] on div "Envoyer" at bounding box center [387, 366] width 51 height 25
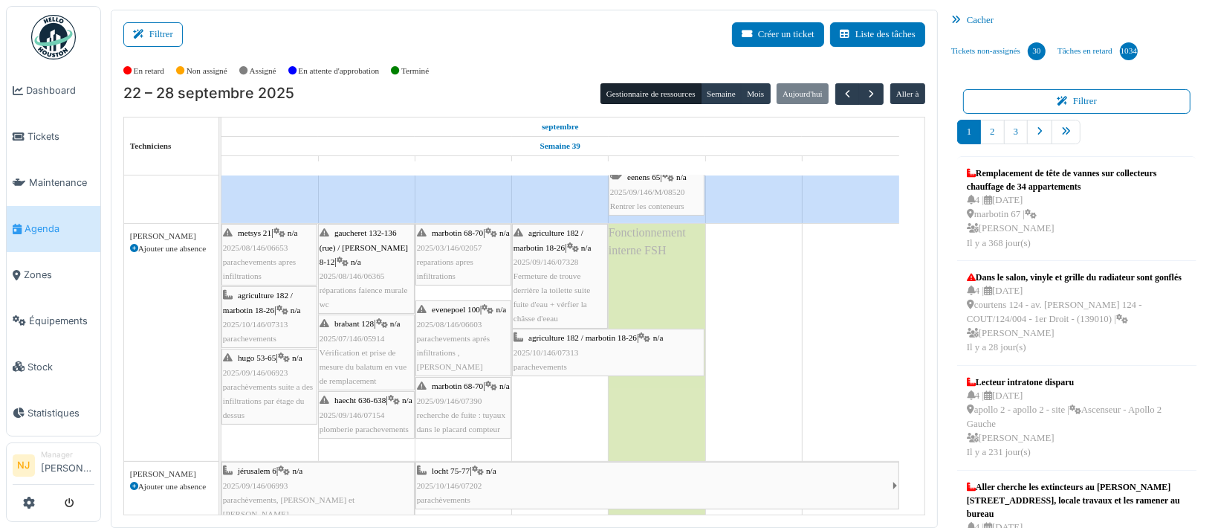
scroll to position [332, 0]
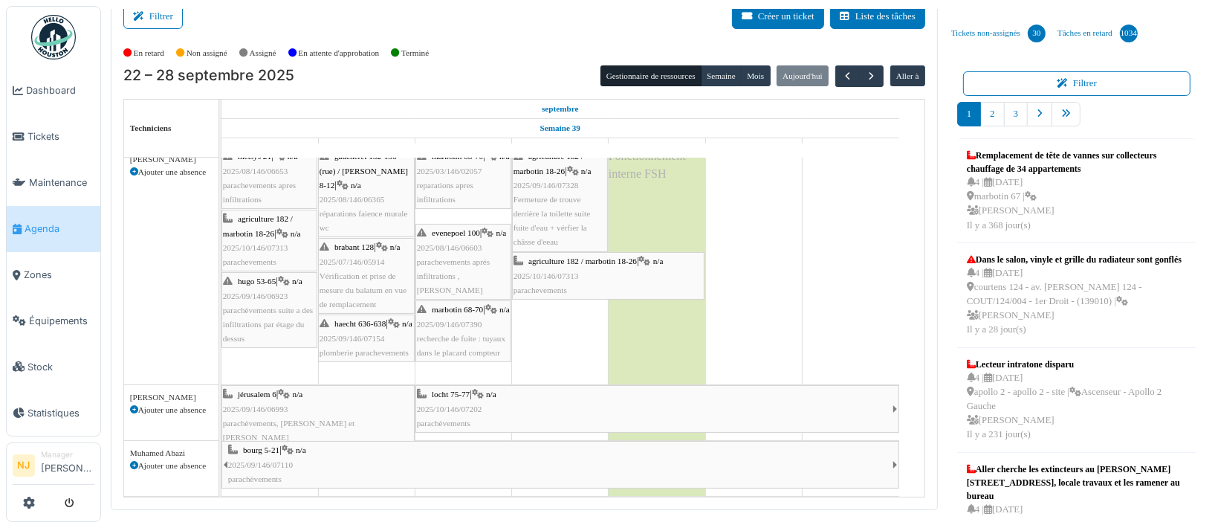
click at [836, 285] on td at bounding box center [850, 167] width 97 height 660
click at [865, 71] on span "button" at bounding box center [871, 76] width 13 height 13
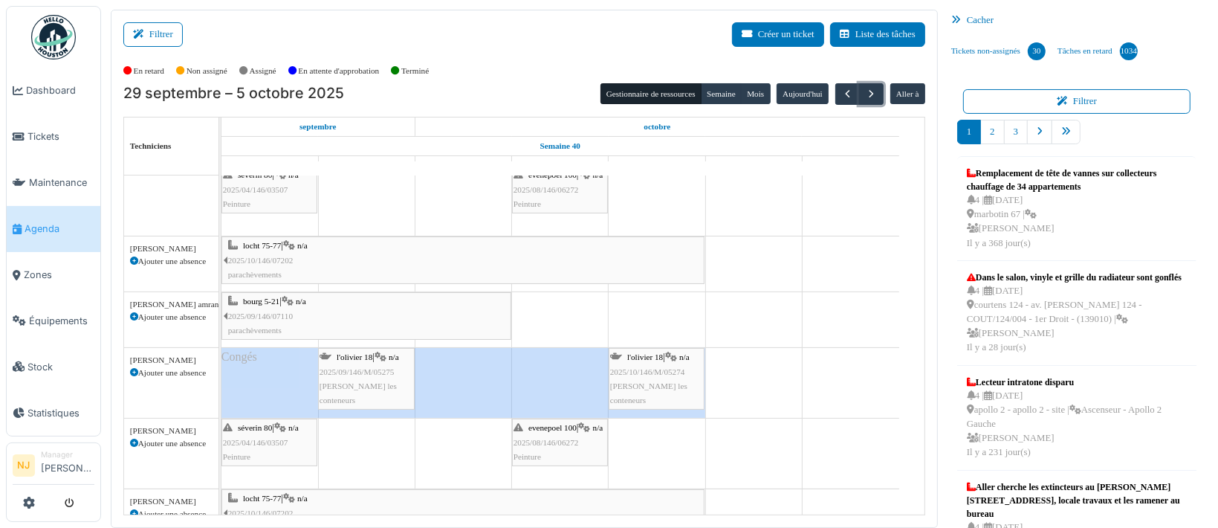
click at [365, 371] on span "2025/09/146/M/05275" at bounding box center [357, 371] width 75 height 9
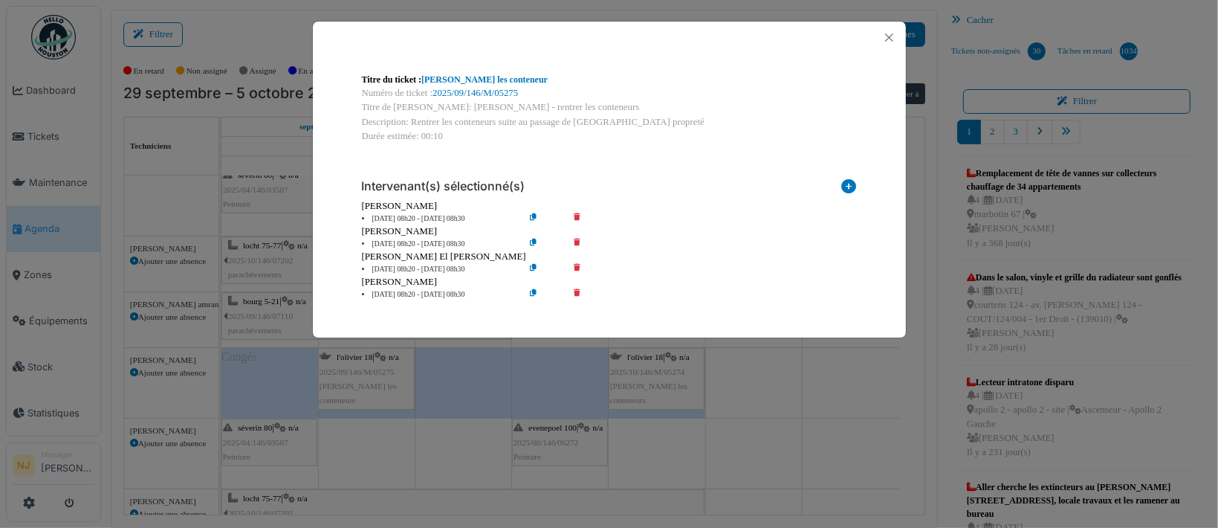
click at [575, 239] on icon at bounding box center [587, 244] width 42 height 11
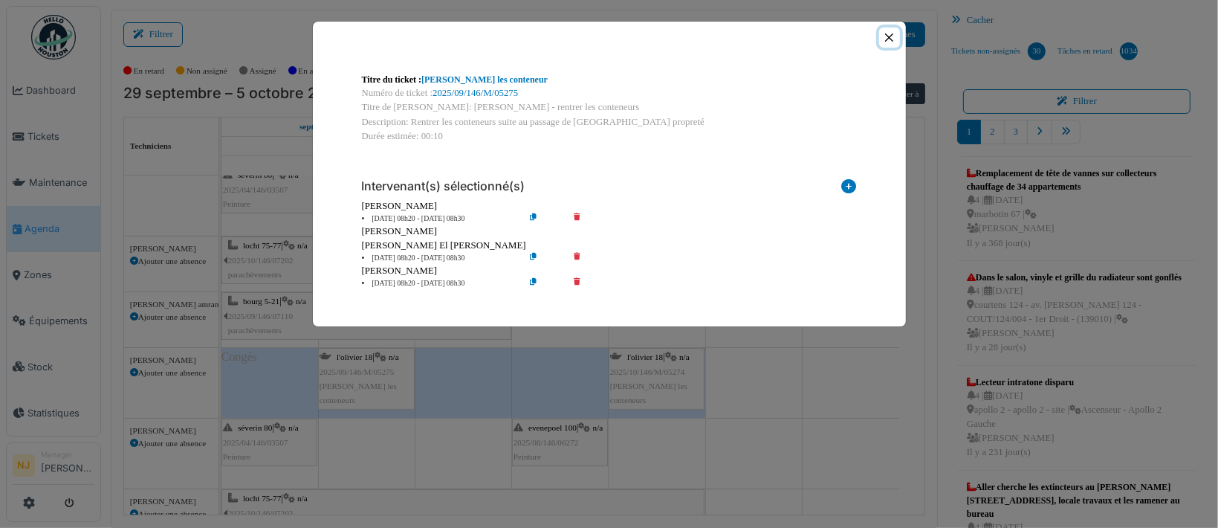
click at [887, 36] on button "Close" at bounding box center [889, 37] width 20 height 20
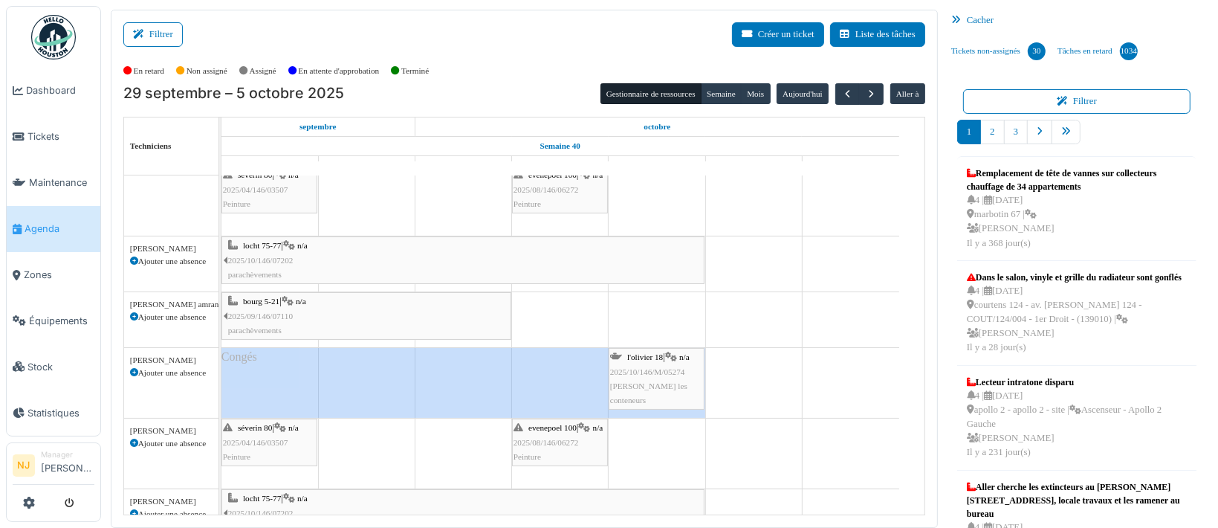
click at [655, 363] on div "l'olivier 18 | n/a 2025/10/146/M/05274 [PERSON_NAME] les conteneurs" at bounding box center [656, 378] width 93 height 57
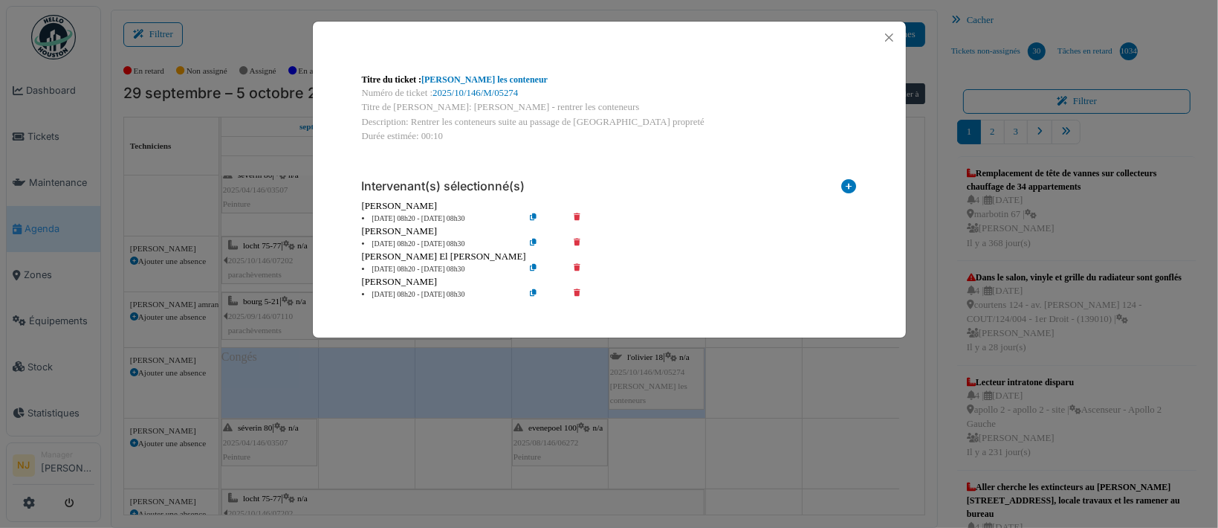
click at [578, 237] on div "[PERSON_NAME]" at bounding box center [609, 231] width 495 height 14
click at [578, 243] on icon at bounding box center [587, 244] width 42 height 11
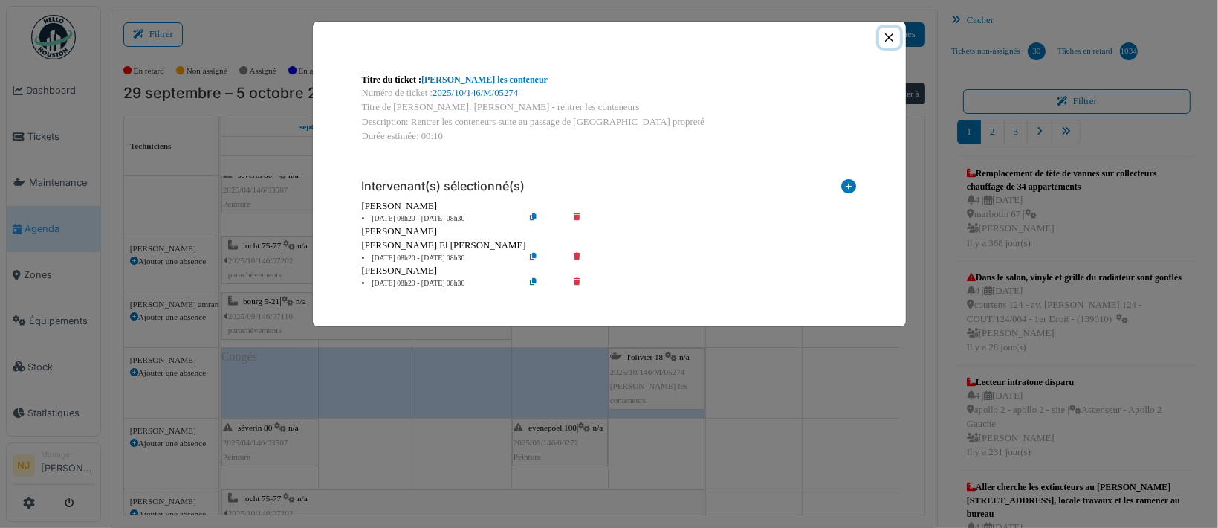
click at [886, 36] on button "Close" at bounding box center [889, 37] width 20 height 20
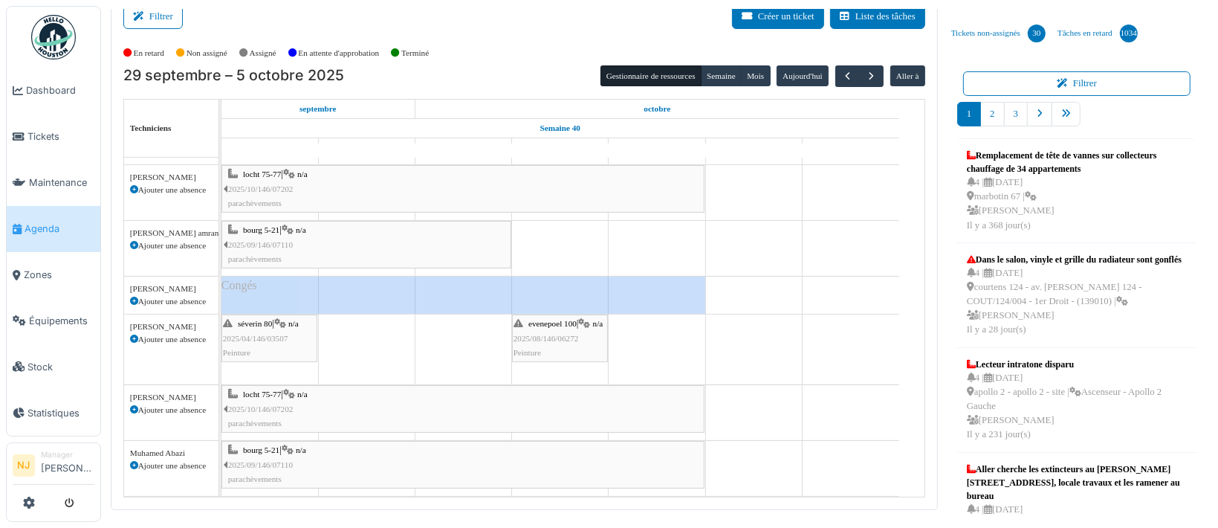
scroll to position [0, 0]
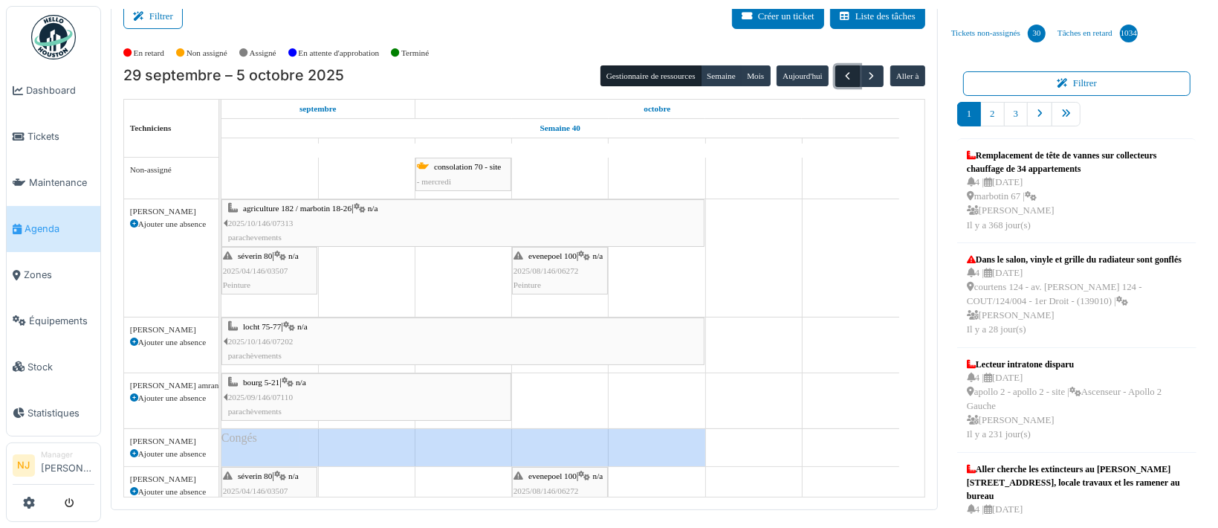
click at [841, 73] on span "button" at bounding box center [847, 76] width 13 height 13
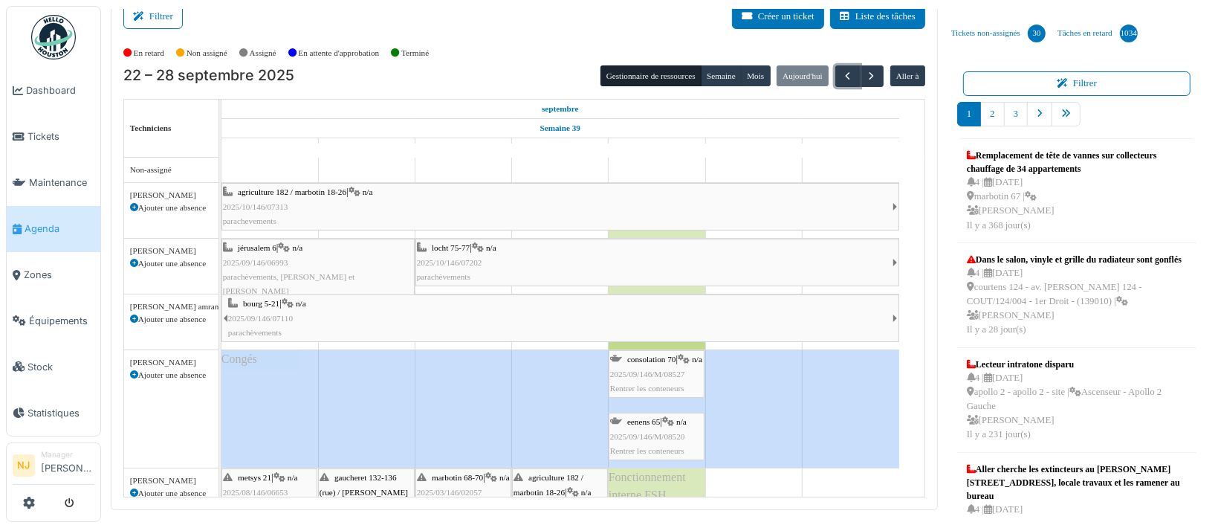
click at [641, 378] on span "2025/09/146/M/08527" at bounding box center [647, 373] width 75 height 9
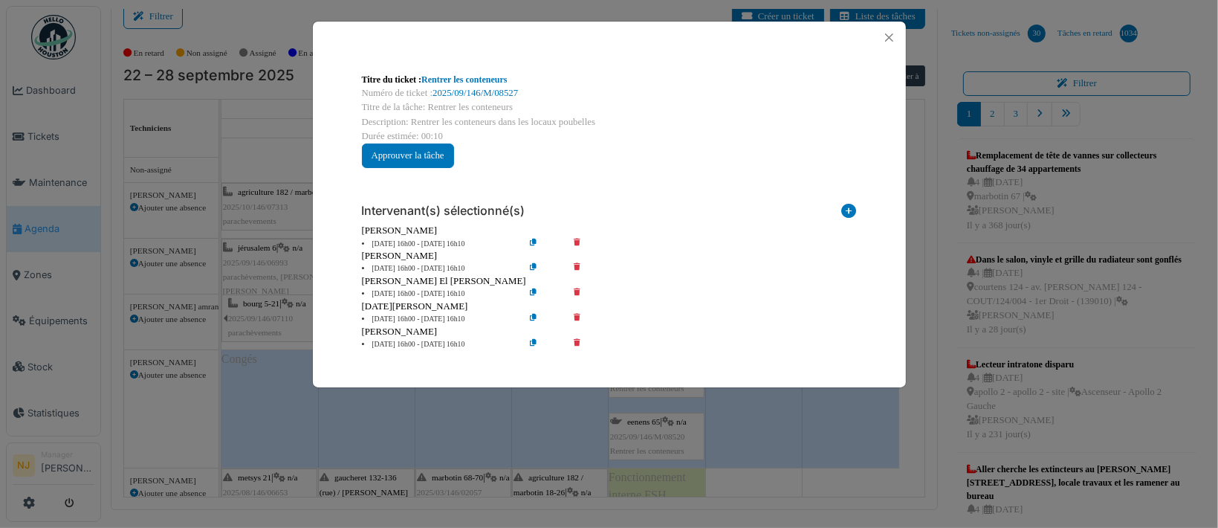
click at [575, 267] on icon at bounding box center [587, 268] width 42 height 11
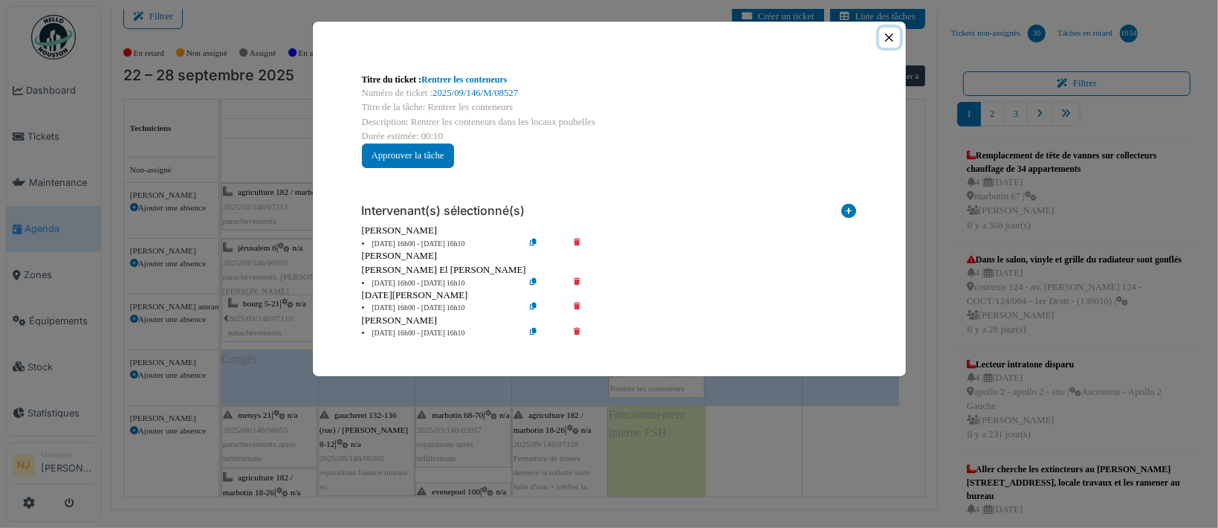
click at [887, 36] on button "Close" at bounding box center [889, 37] width 20 height 20
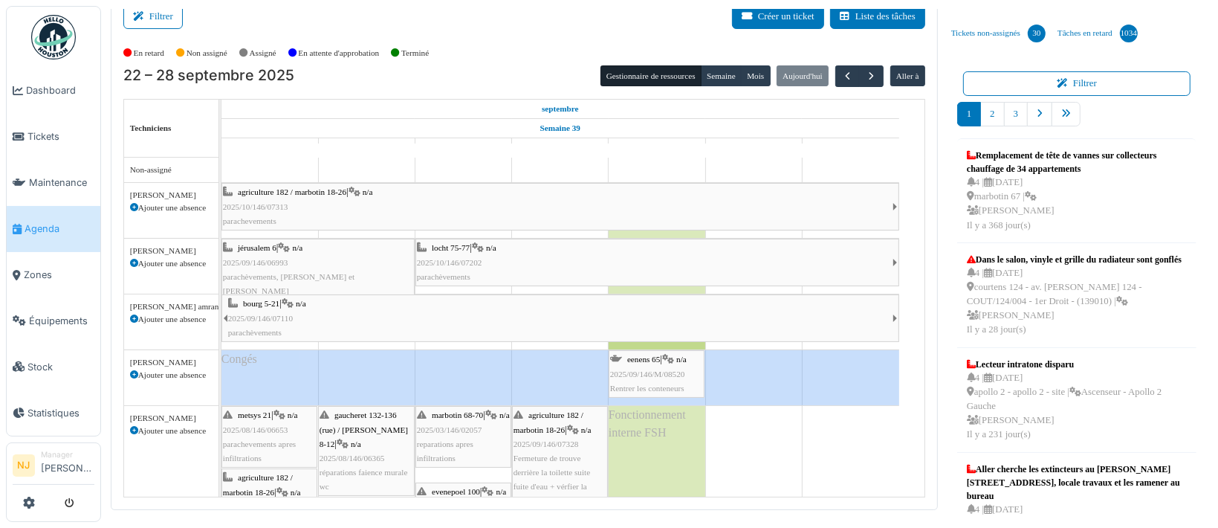
click at [655, 366] on div "eenens 65 | n/a 2025/09/146/M/08520 Rentrer les conteneurs" at bounding box center [656, 373] width 93 height 43
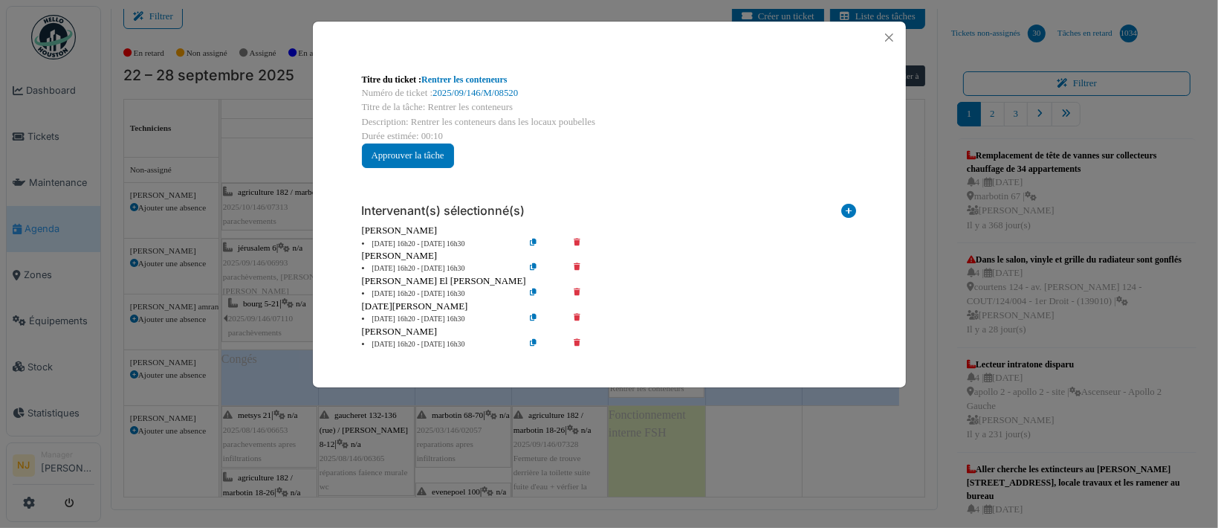
click at [579, 265] on icon at bounding box center [587, 268] width 42 height 11
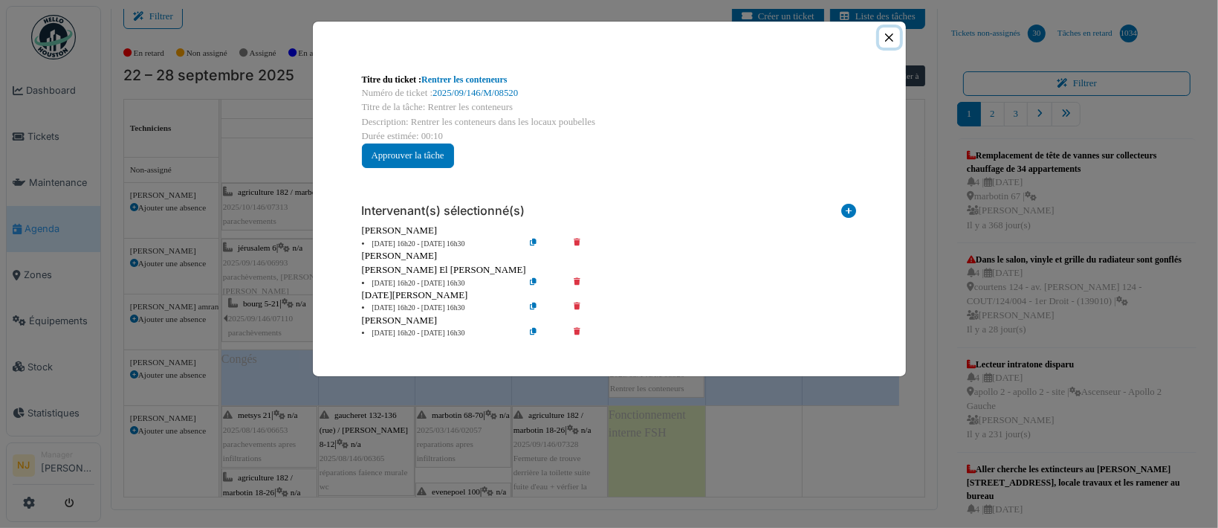
click at [889, 34] on button "Close" at bounding box center [889, 37] width 20 height 20
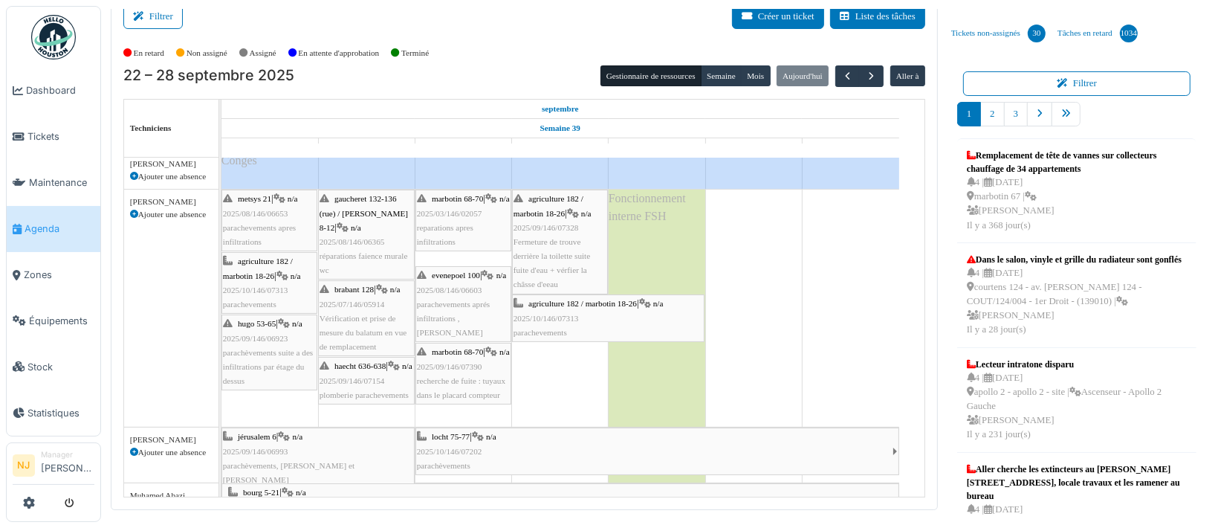
scroll to position [126, 0]
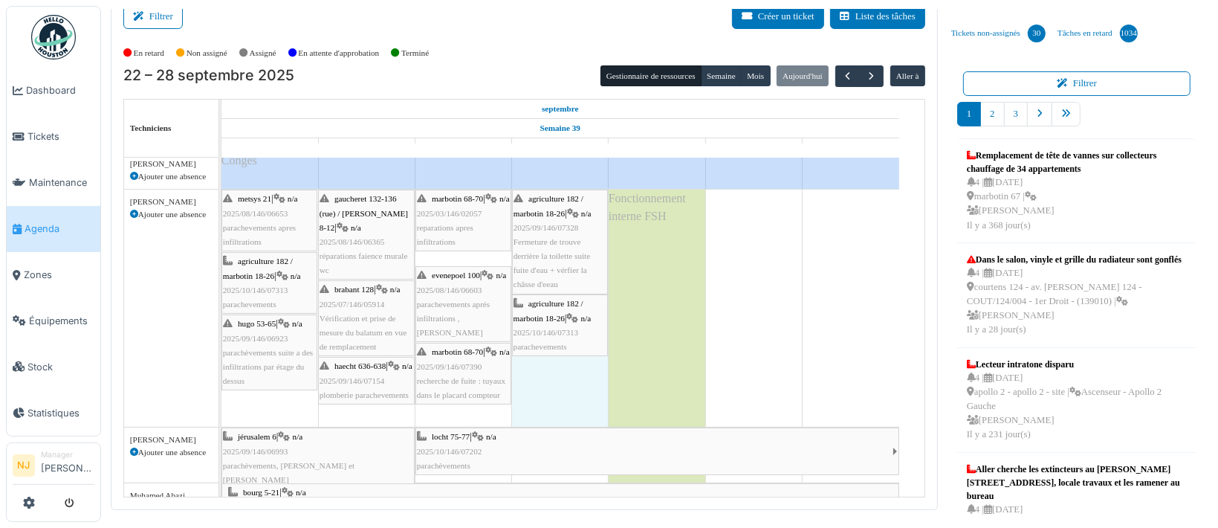
drag, startPoint x: 701, startPoint y: 311, endPoint x: 599, endPoint y: 304, distance: 102.8
click at [221, 304] on div "metsys 21 | n/a 2025/08/146/06653 parachevements apres infiltrations gaucheret …" at bounding box center [221, 307] width 0 height 237
click at [785, 333] on td at bounding box center [753, 249] width 97 height 580
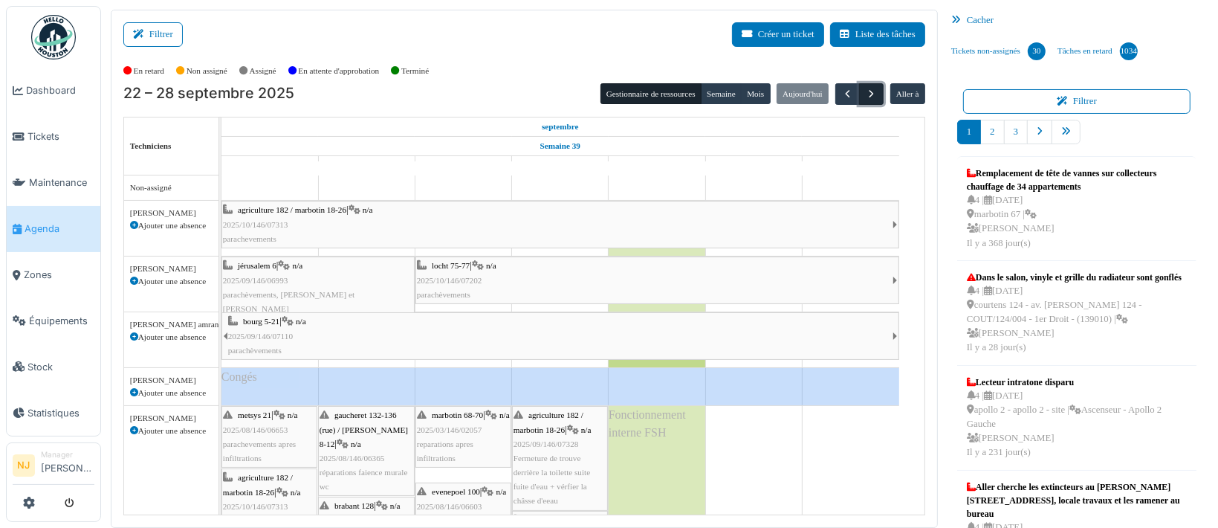
click at [865, 92] on span "button" at bounding box center [871, 94] width 13 height 13
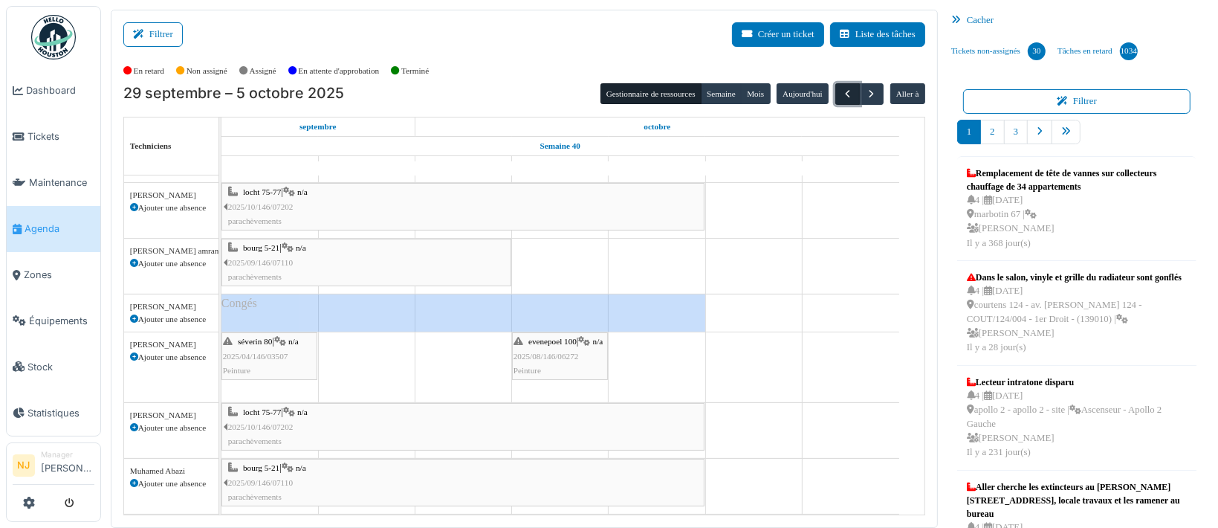
click at [841, 88] on span "button" at bounding box center [847, 94] width 13 height 13
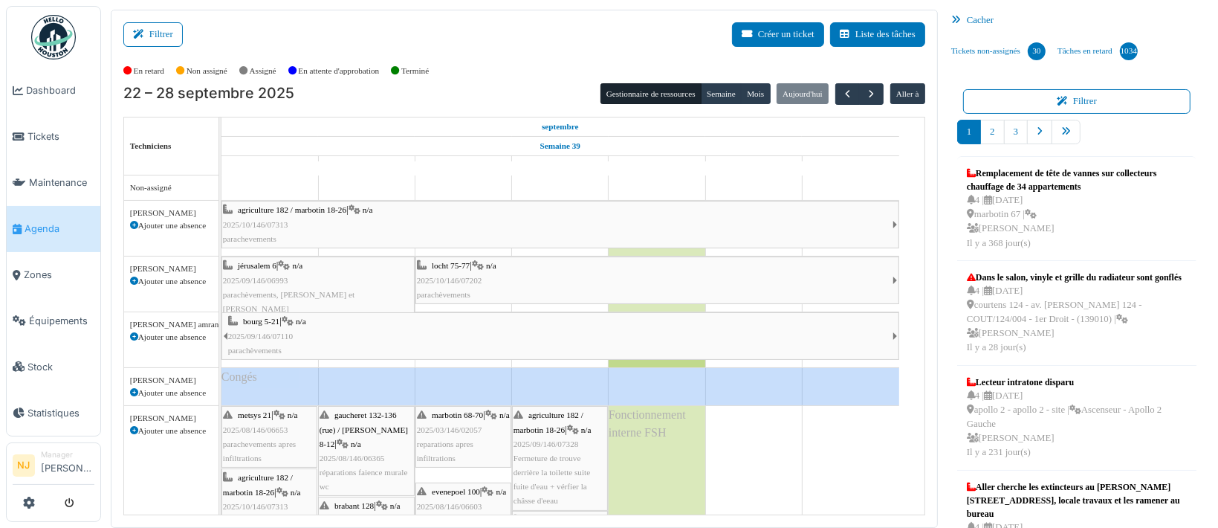
scroll to position [18, 0]
